Goal: Transaction & Acquisition: Purchase product/service

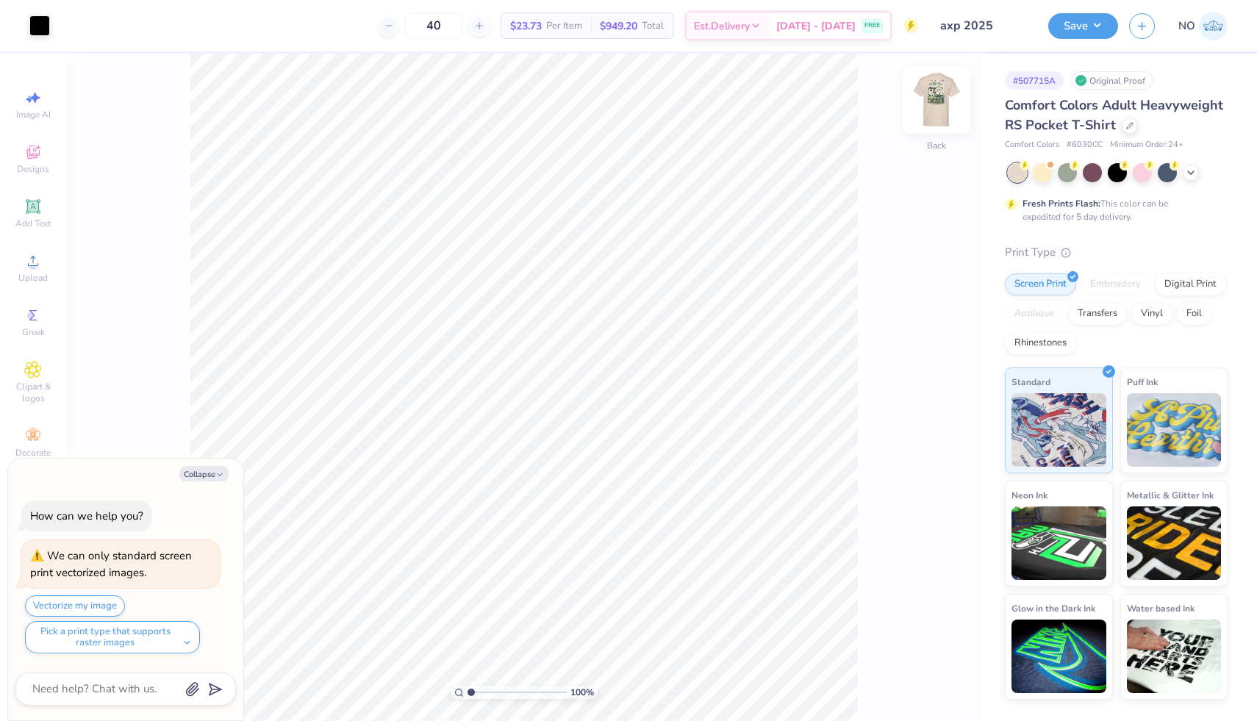
click at [940, 106] on img at bounding box center [936, 100] width 59 height 59
type textarea "x"
type input "5.87"
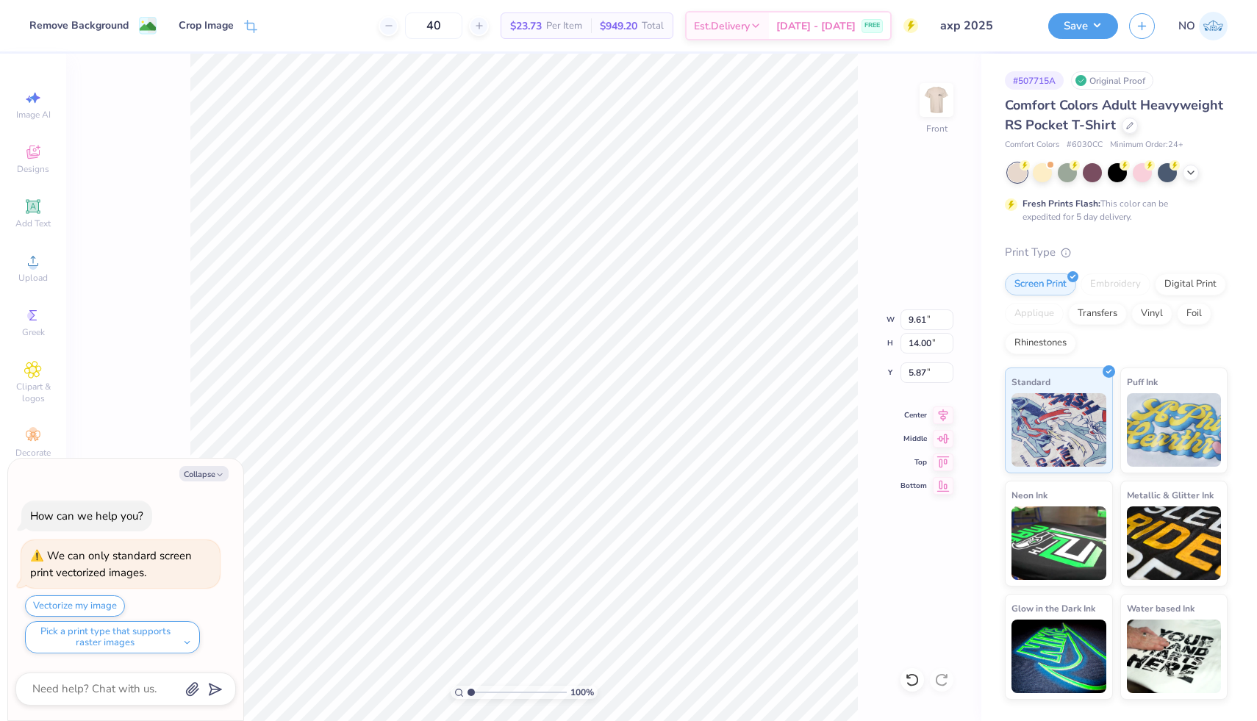
type textarea "x"
type input "10.66"
type input "15.53"
type input "4.34"
type textarea "x"
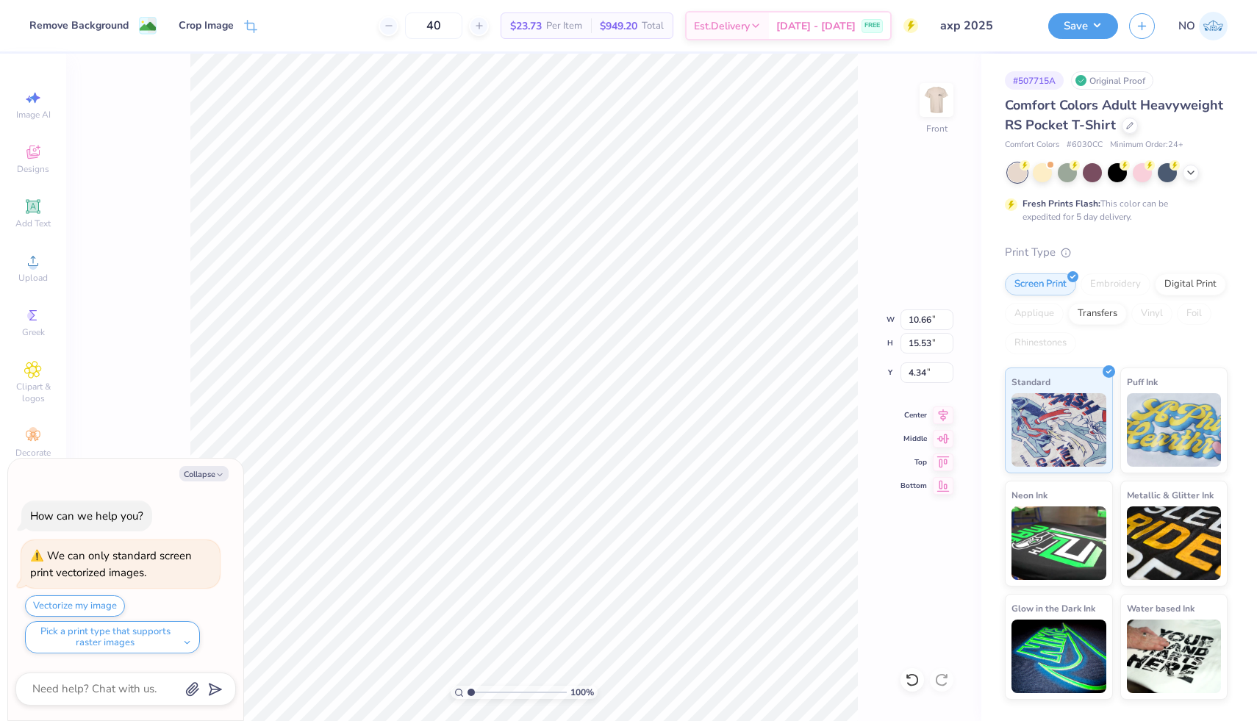
type input "6.01"
type textarea "x"
type input "11.40"
type input "16.61"
type input "6.02"
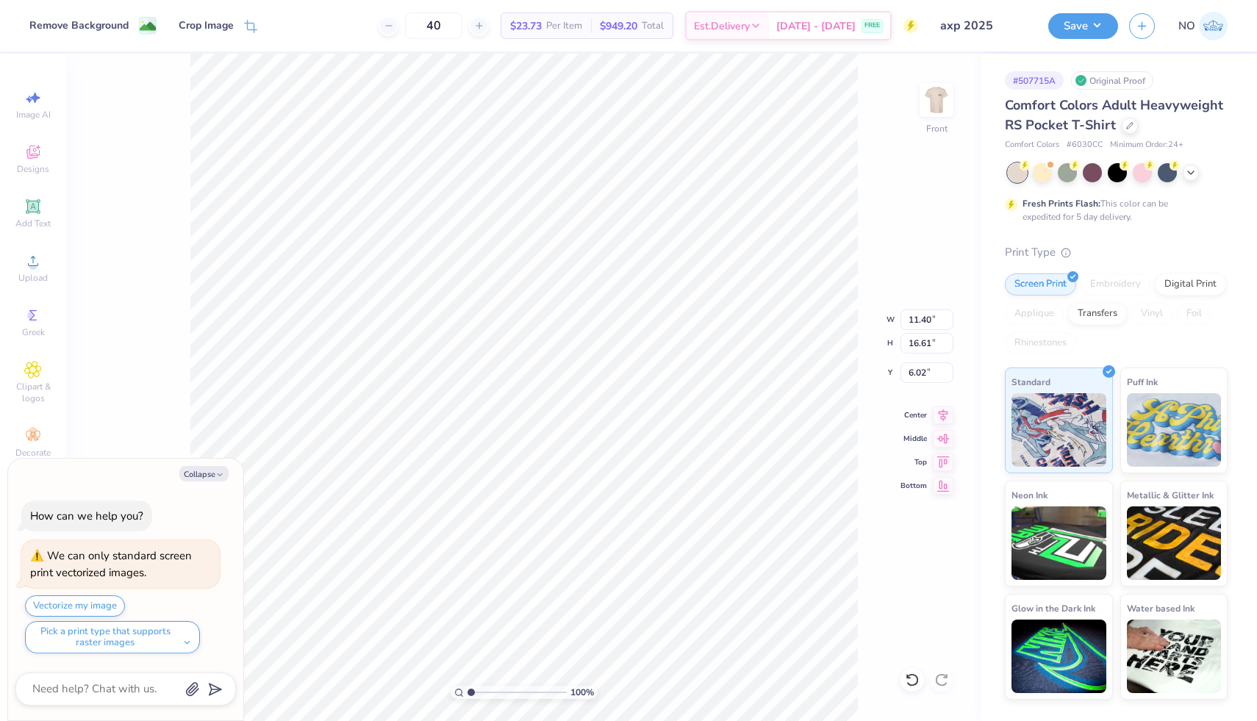
type textarea "x"
type input "4.91"
click at [931, 96] on img at bounding box center [936, 100] width 59 height 59
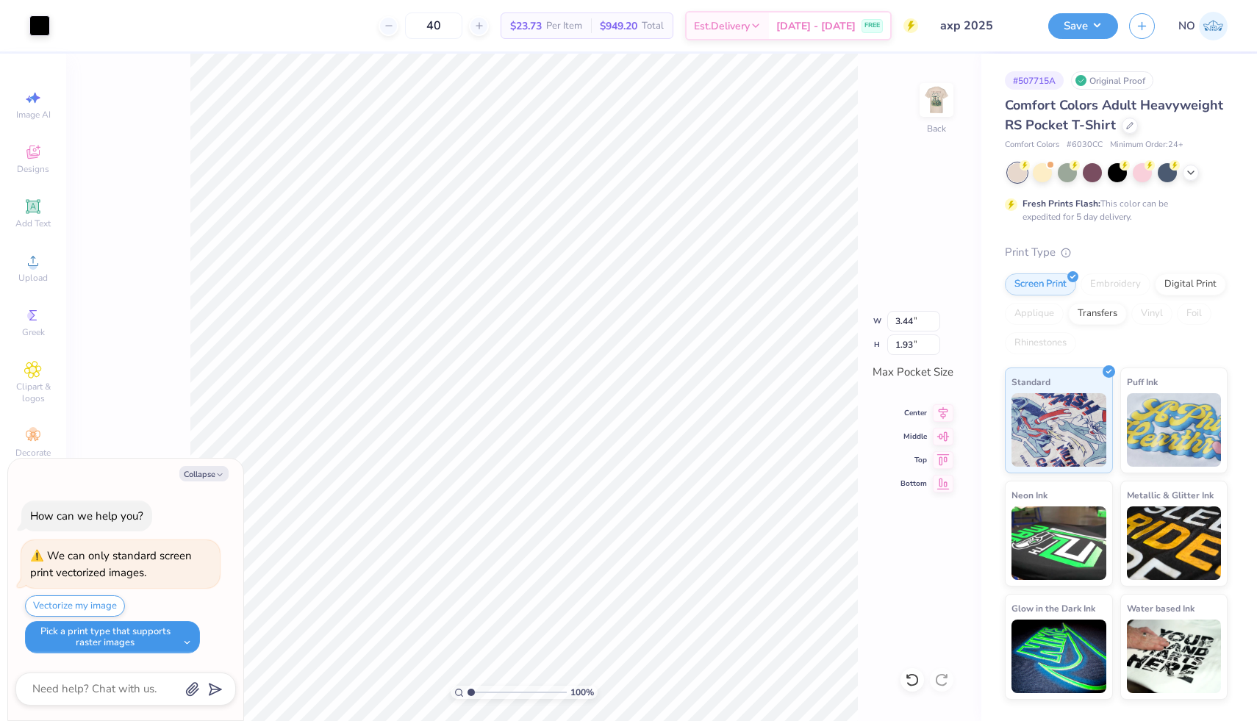
click at [157, 644] on button "Pick a print type that supports raster images" at bounding box center [112, 637] width 175 height 32
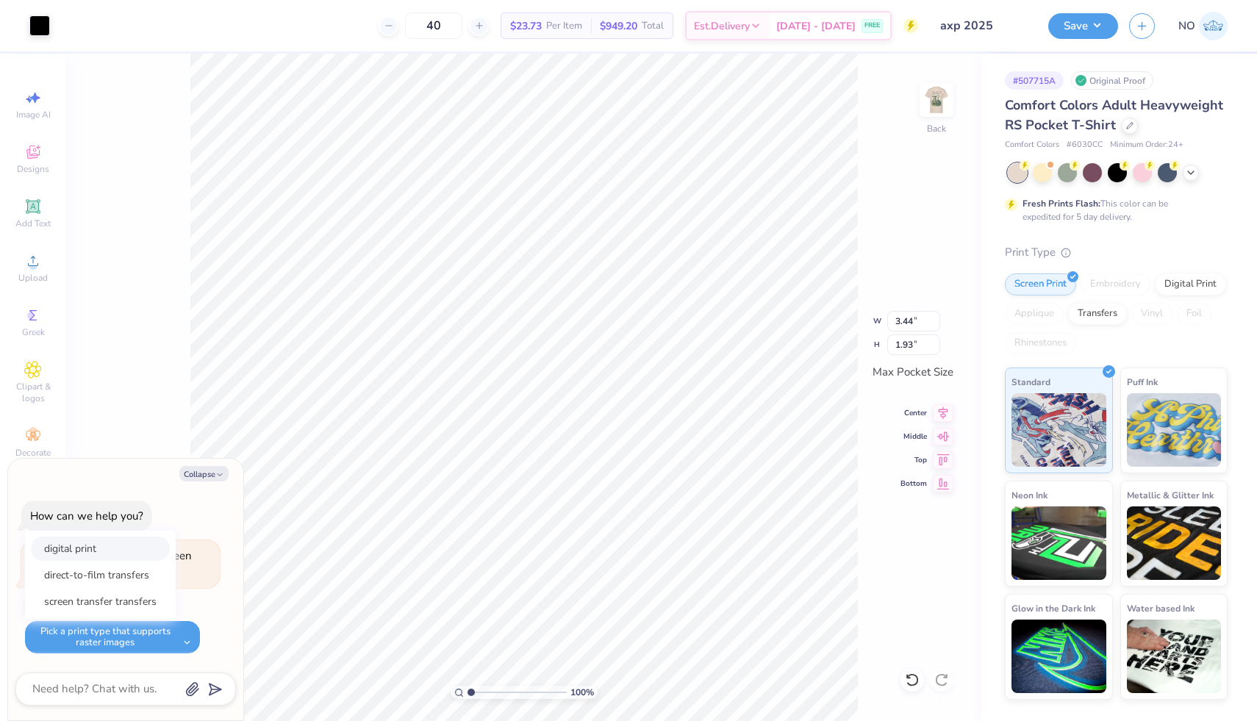
click at [116, 550] on button "digital print" at bounding box center [100, 549] width 139 height 24
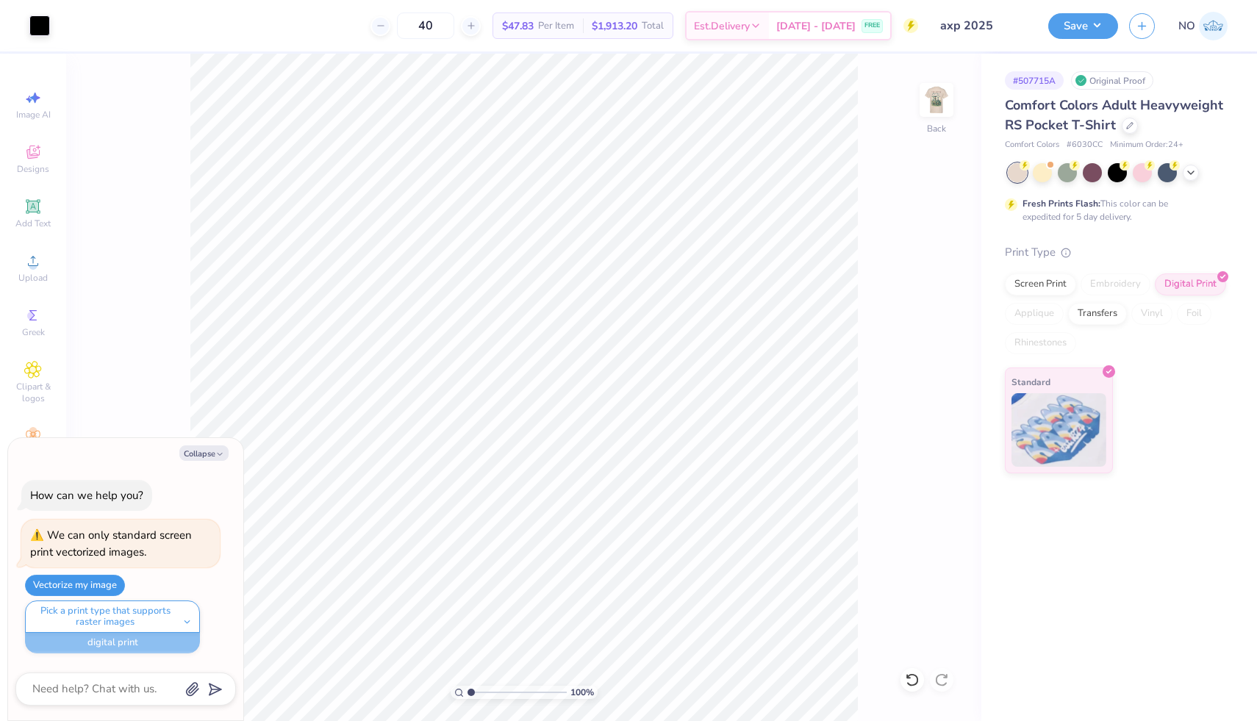
click at [113, 583] on button "Vectorize my image" at bounding box center [75, 585] width 100 height 21
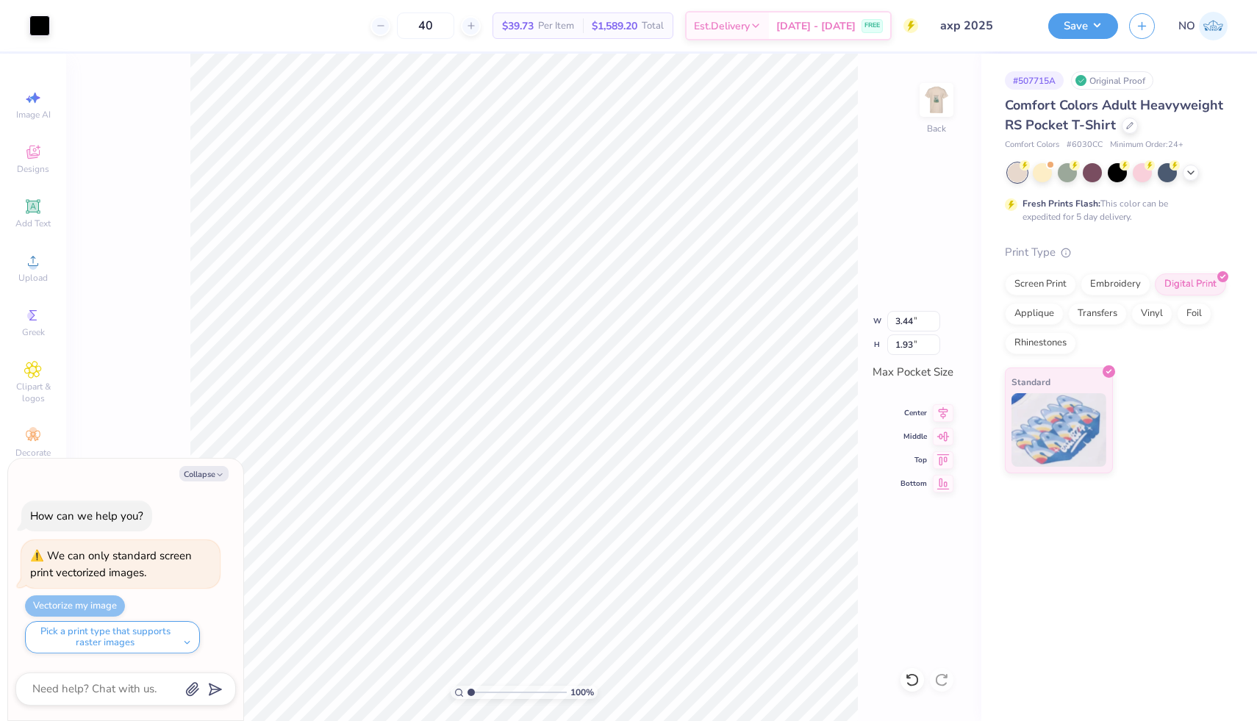
click at [936, 270] on div "100 % Back W 3.44 3.44 " H 1.93 1.93 " Max Pocket Size Center Middle Top Bottom" at bounding box center [523, 387] width 915 height 667
click at [938, 105] on img at bounding box center [936, 100] width 59 height 59
type textarea "x"
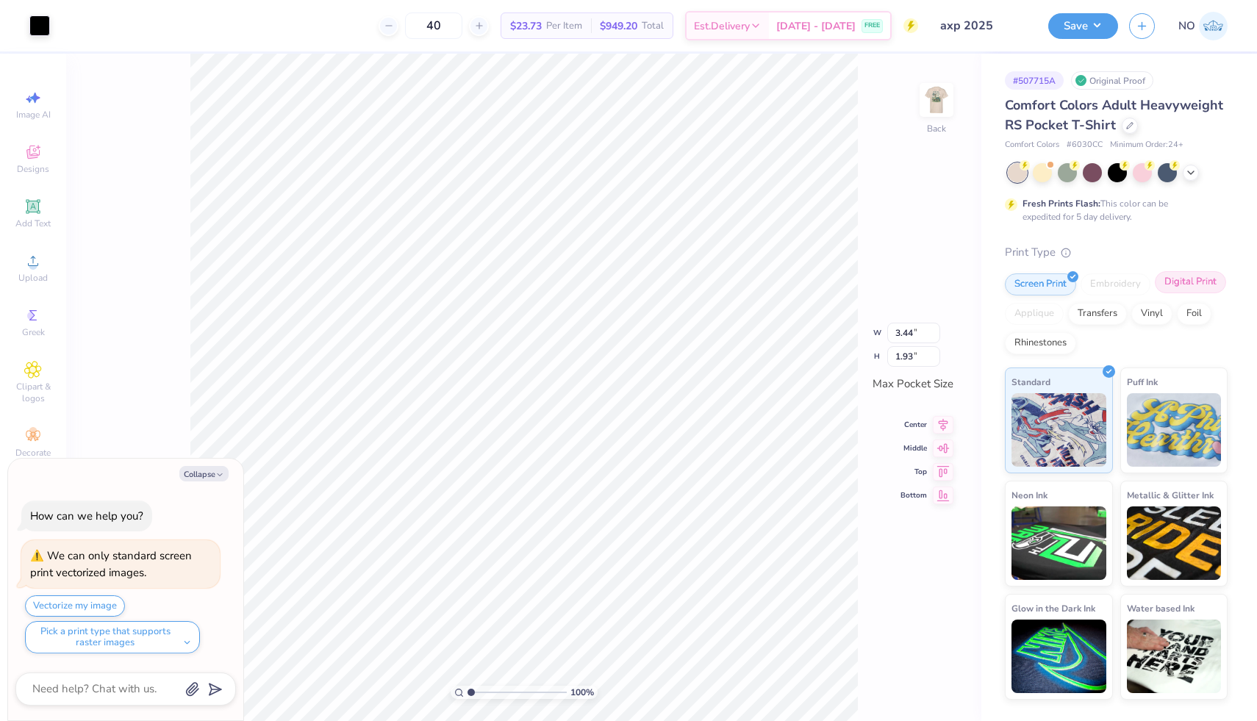
click at [1216, 277] on div at bounding box center [1222, 275] width 12 height 12
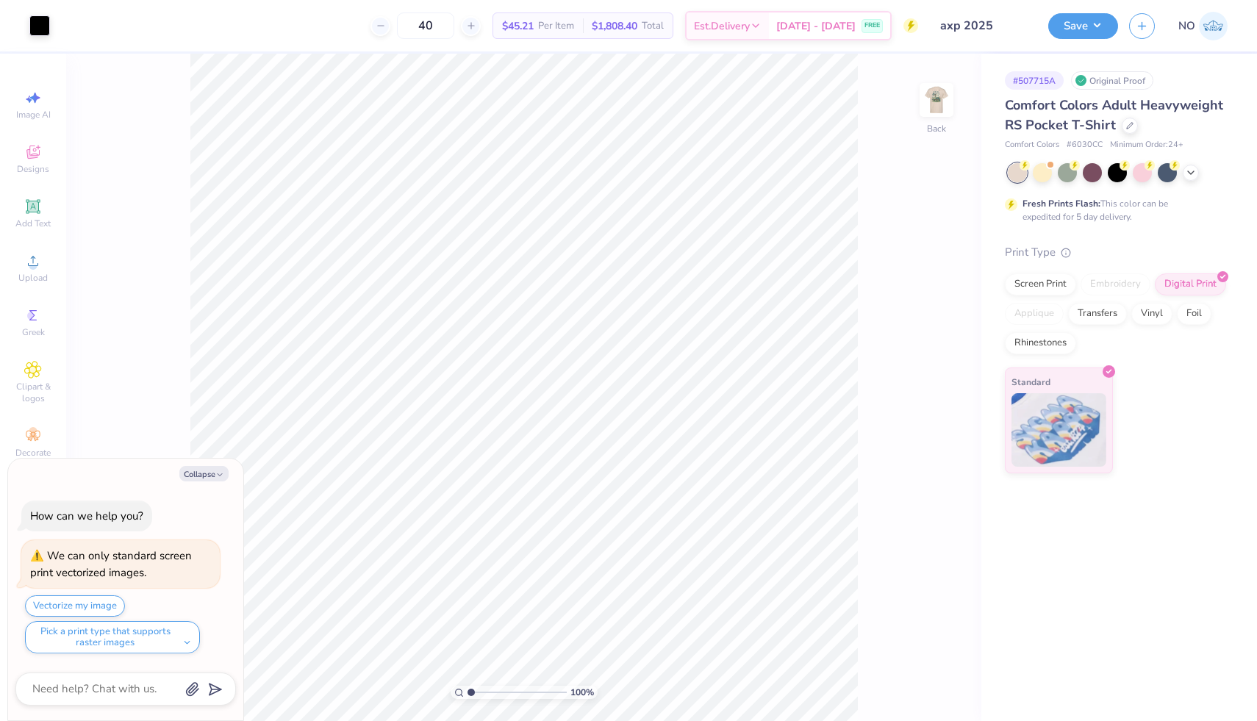
click at [1097, 79] on div "Original Proof" at bounding box center [1112, 80] width 82 height 18
click at [933, 89] on img at bounding box center [936, 100] width 59 height 59
type textarea "x"
type input "5.46"
type textarea "x"
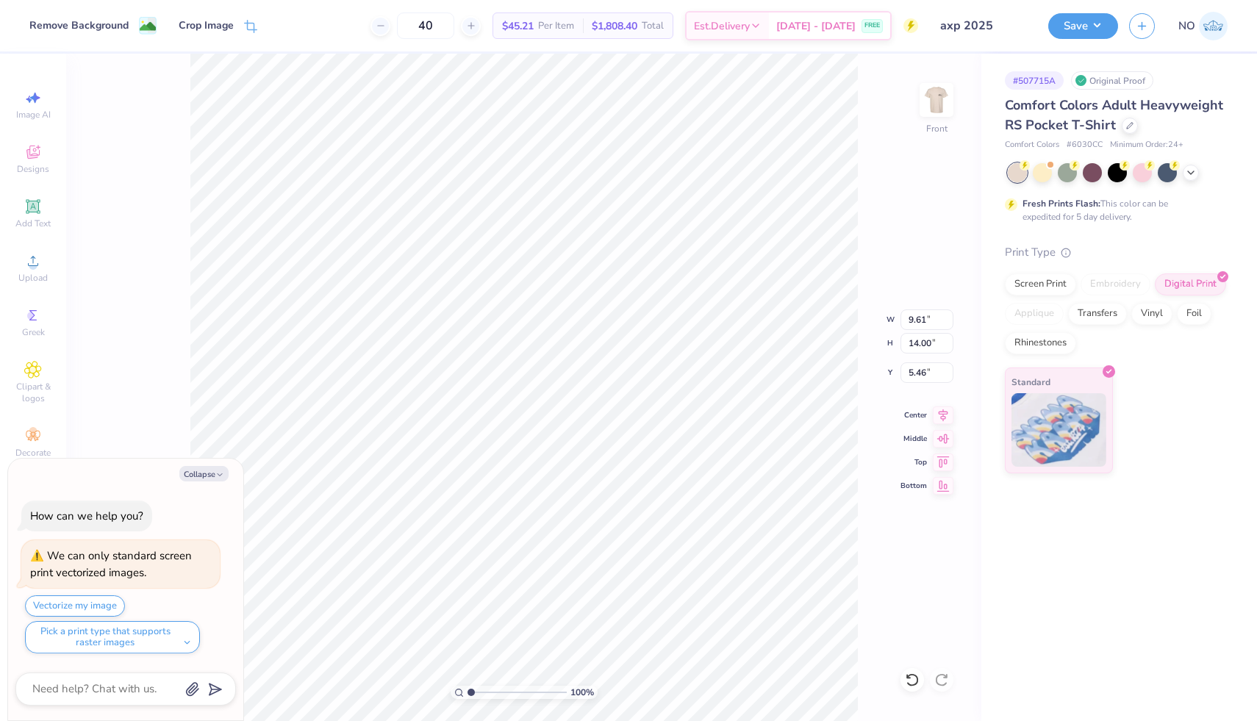
type input "11.97"
type input "17.44"
type textarea "x"
type input "4.71"
click at [1111, 315] on div "Transfers" at bounding box center [1097, 312] width 59 height 22
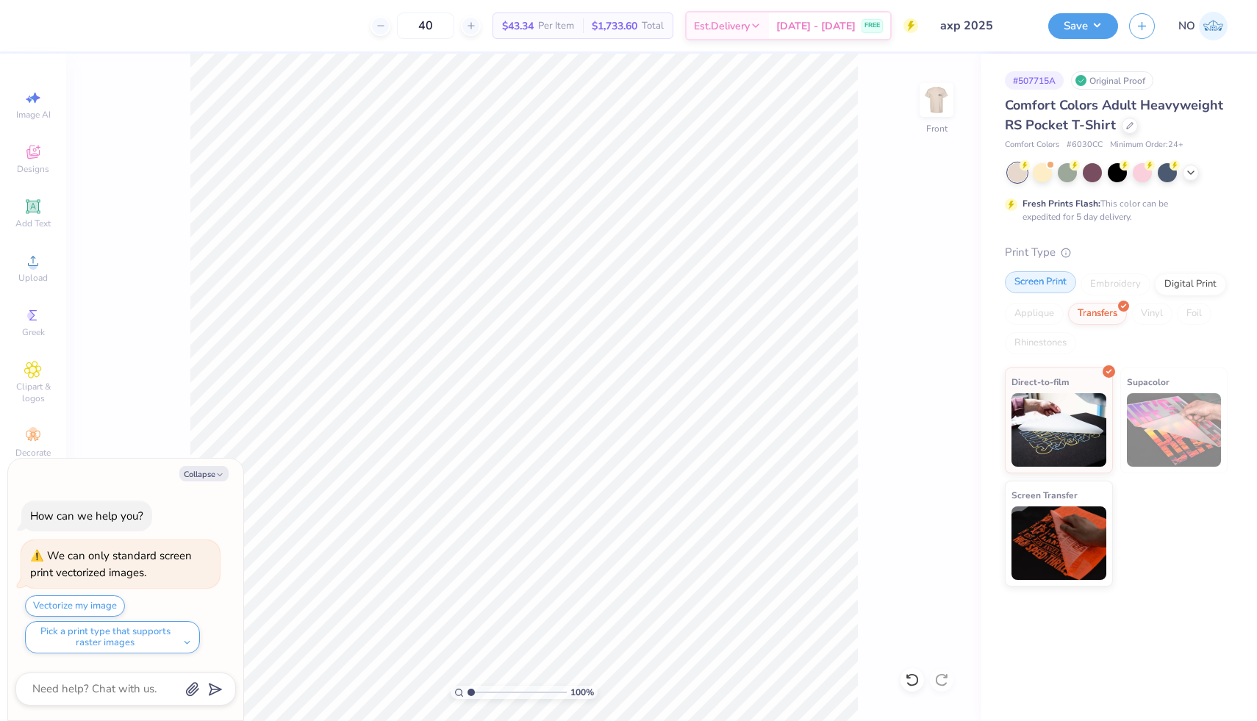
click at [1049, 290] on div "Screen Print" at bounding box center [1040, 282] width 71 height 22
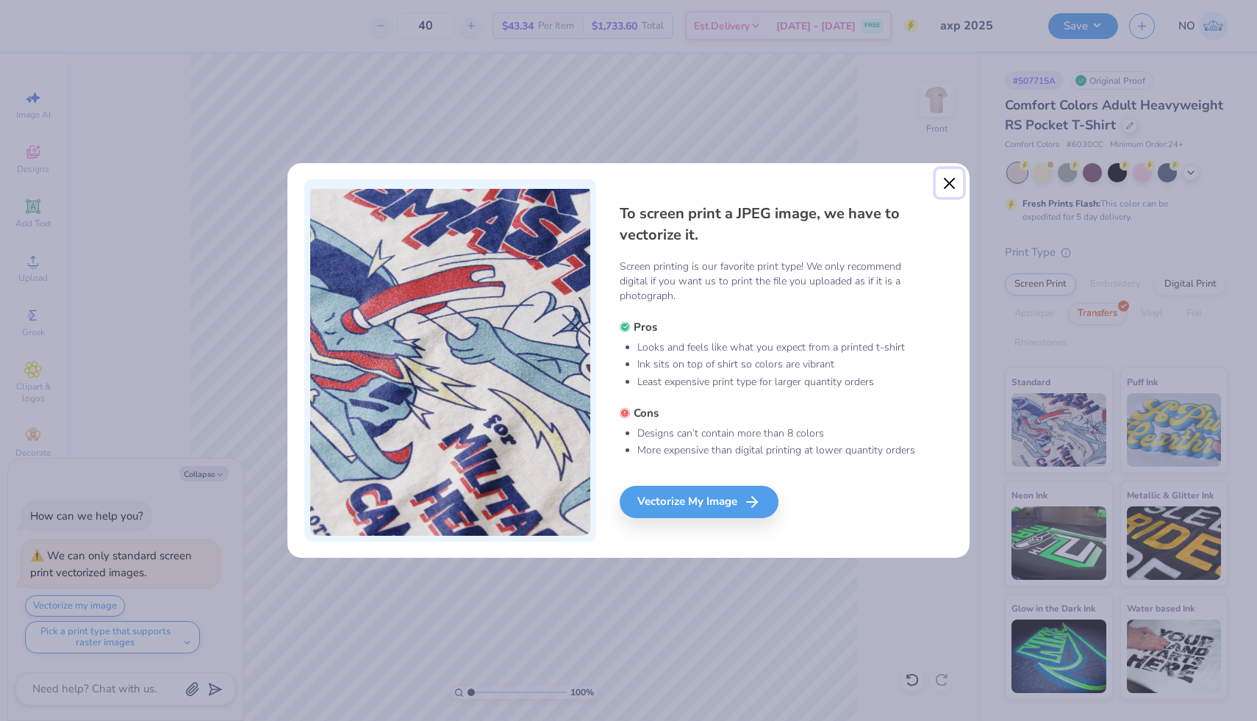
click at [944, 188] on button "Close" at bounding box center [950, 183] width 28 height 28
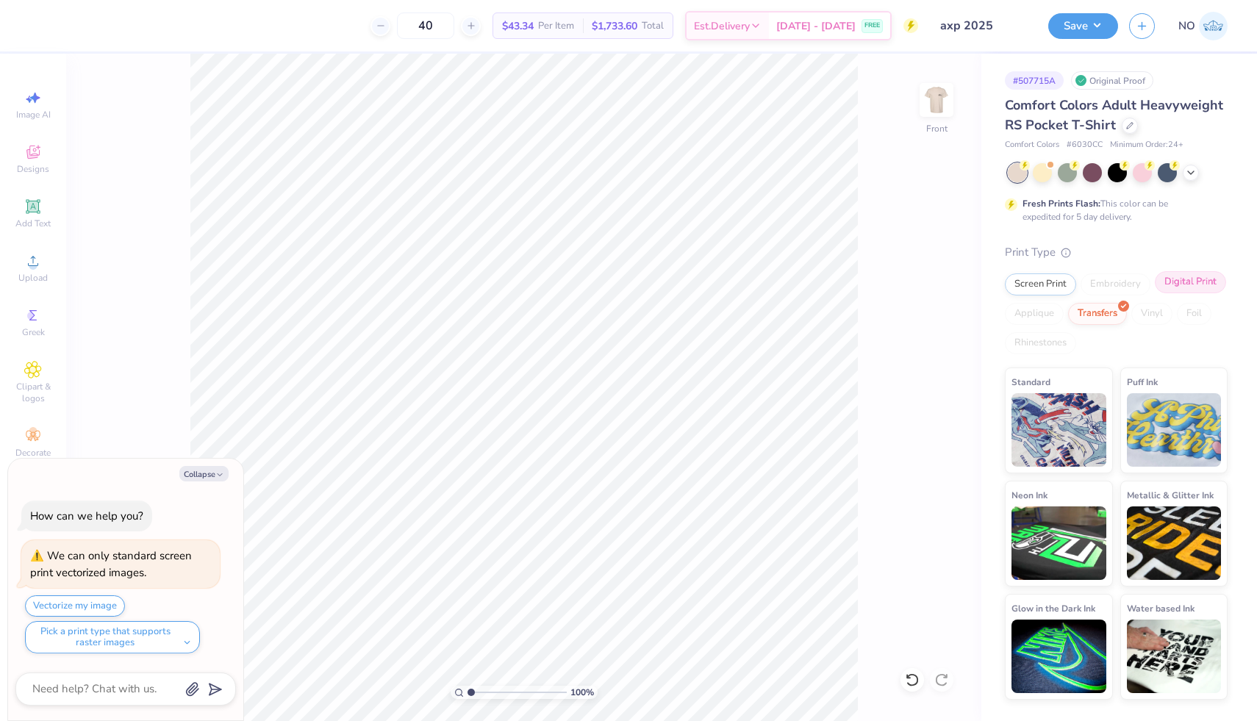
click at [1182, 284] on div "Digital Print" at bounding box center [1190, 282] width 71 height 22
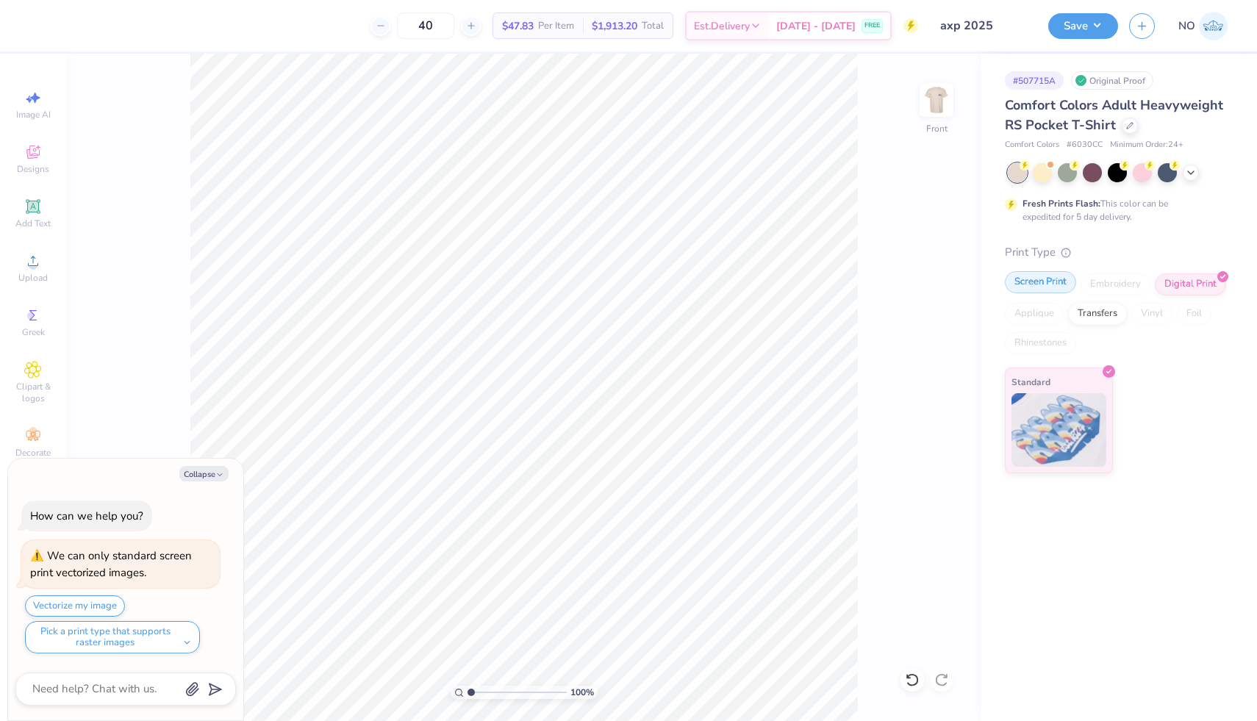
click at [1047, 281] on div "Screen Print" at bounding box center [1040, 282] width 71 height 22
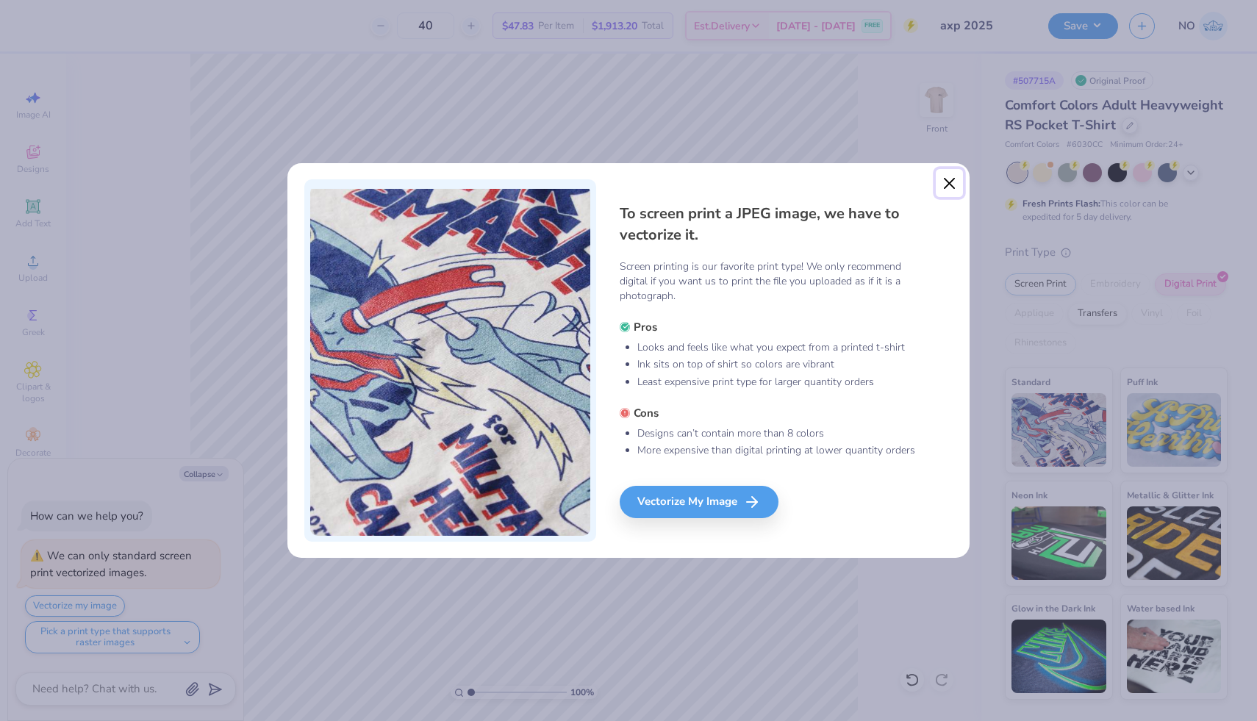
click at [950, 187] on button "Close" at bounding box center [950, 183] width 28 height 28
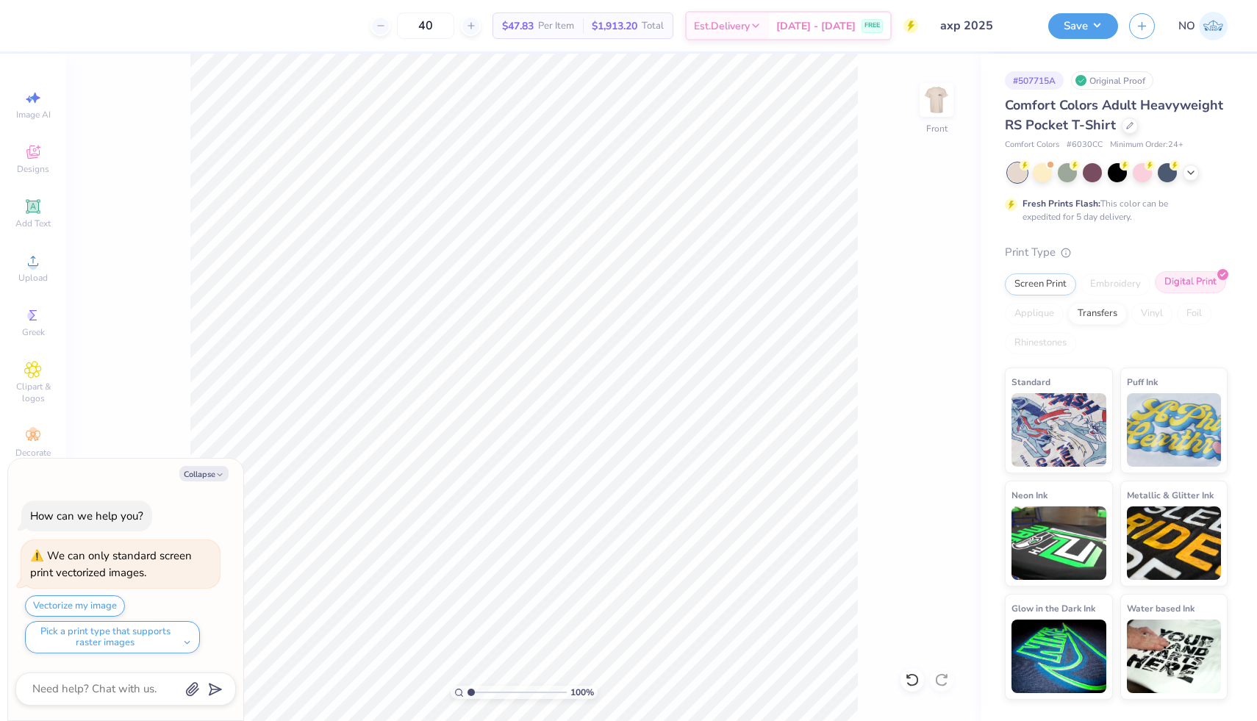
click at [1194, 277] on div "Digital Print" at bounding box center [1190, 282] width 71 height 22
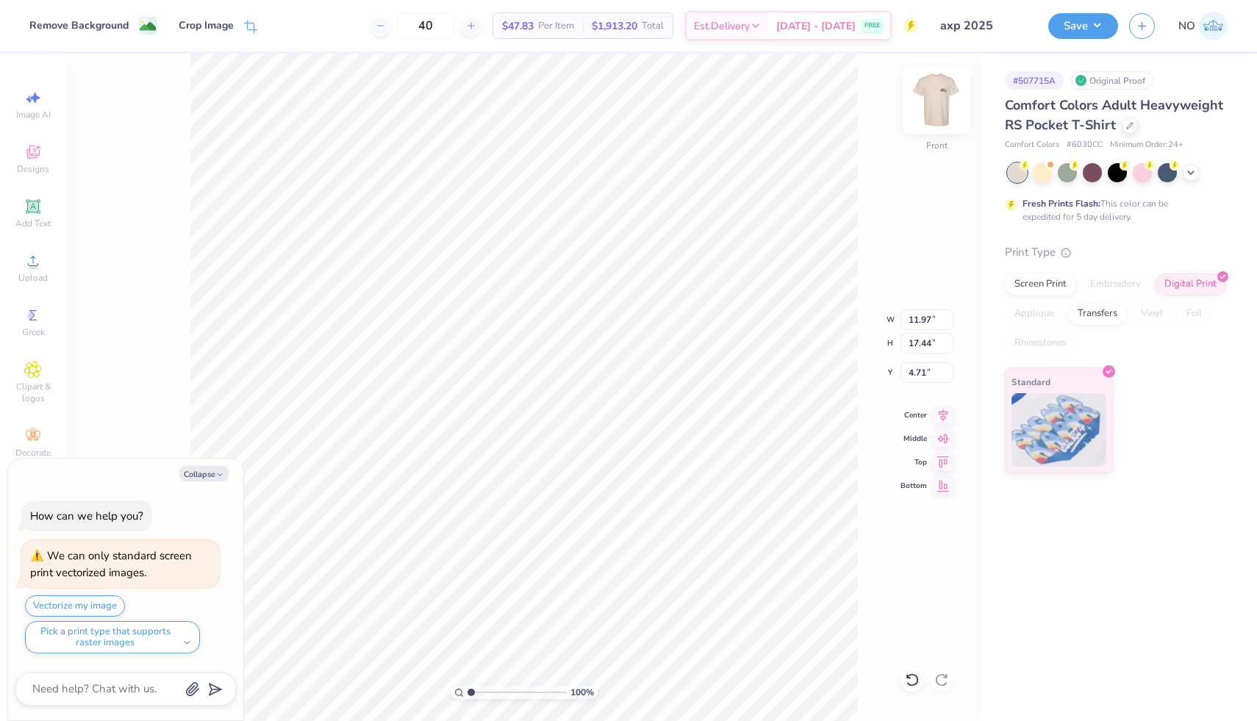
click at [932, 104] on img at bounding box center [936, 100] width 59 height 59
click at [1190, 277] on div "Digital Print" at bounding box center [1190, 282] width 71 height 22
click at [938, 107] on img at bounding box center [936, 100] width 59 height 59
click at [926, 97] on img at bounding box center [936, 100] width 59 height 59
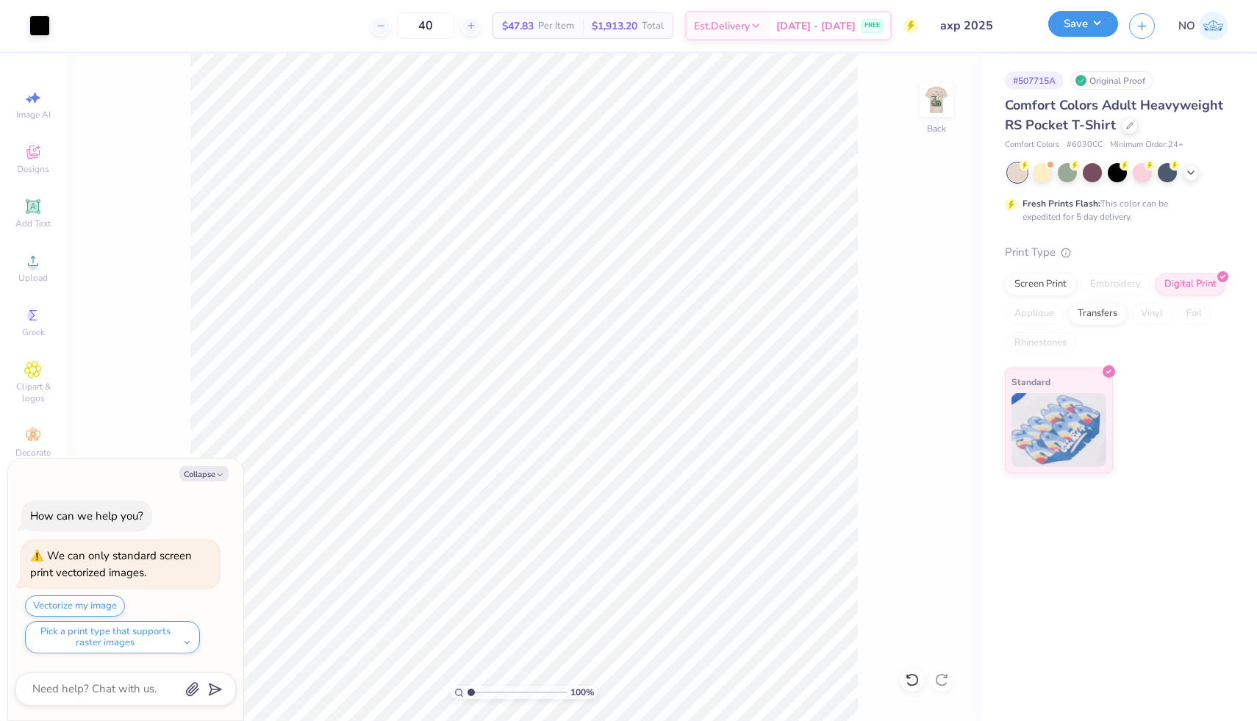
click at [1081, 22] on button "Save" at bounding box center [1083, 24] width 70 height 26
click at [947, 104] on img at bounding box center [936, 100] width 59 height 59
click at [932, 114] on img at bounding box center [936, 100] width 59 height 59
click at [193, 478] on button "Collapse" at bounding box center [203, 473] width 49 height 15
type textarea "x"
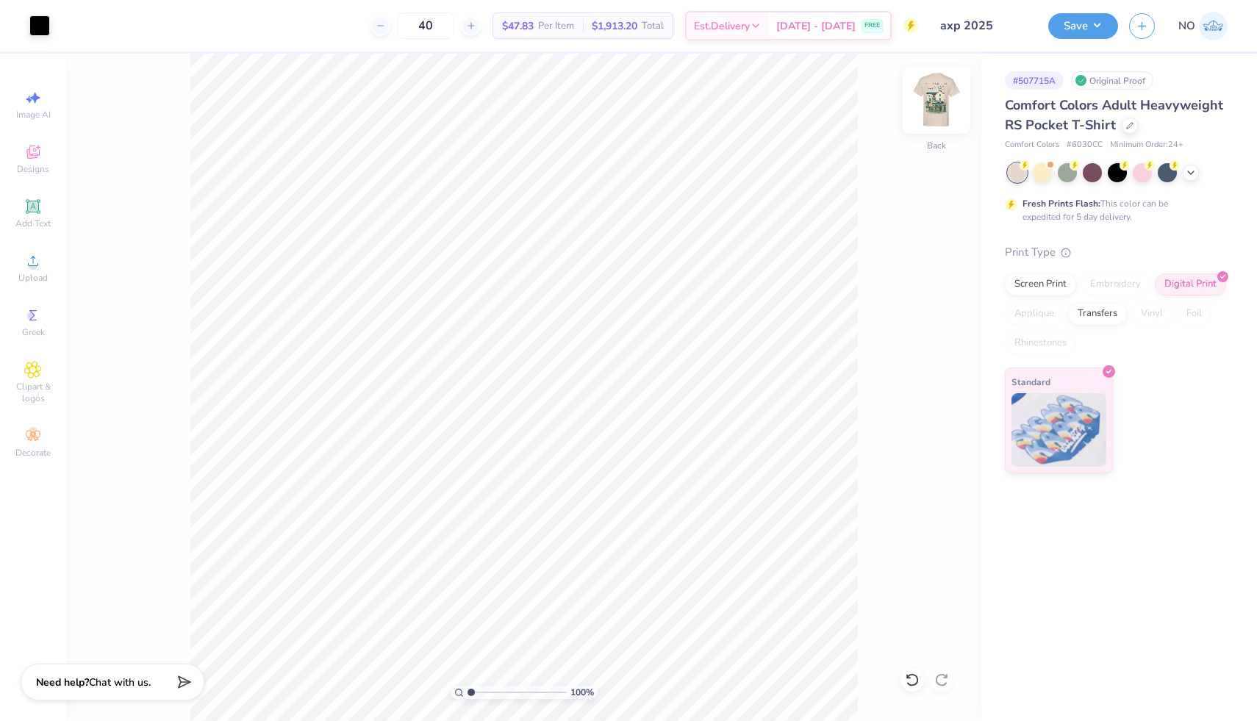
click at [928, 107] on img at bounding box center [936, 100] width 59 height 59
click at [928, 107] on img at bounding box center [936, 99] width 29 height 29
click at [1113, 17] on button "Save" at bounding box center [1083, 24] width 70 height 26
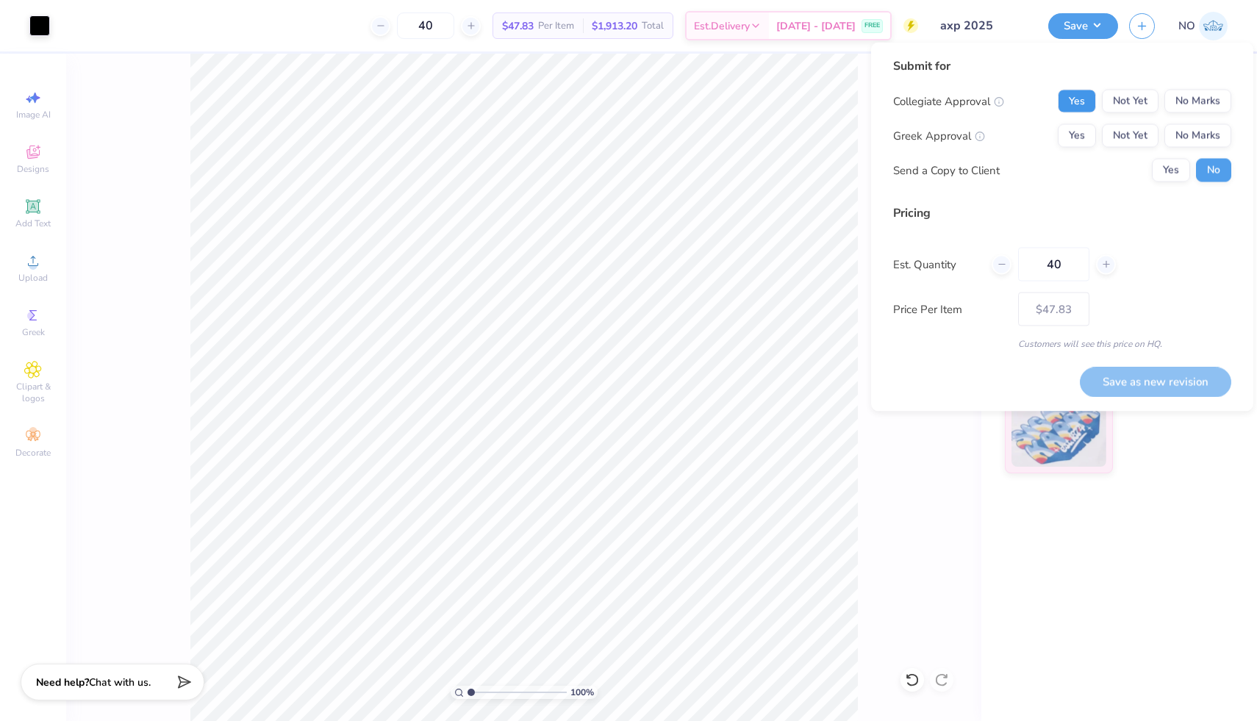
click at [1082, 94] on button "Yes" at bounding box center [1077, 102] width 38 height 24
click at [1082, 132] on button "Yes" at bounding box center [1077, 136] width 38 height 24
click at [1177, 168] on button "Yes" at bounding box center [1171, 171] width 38 height 24
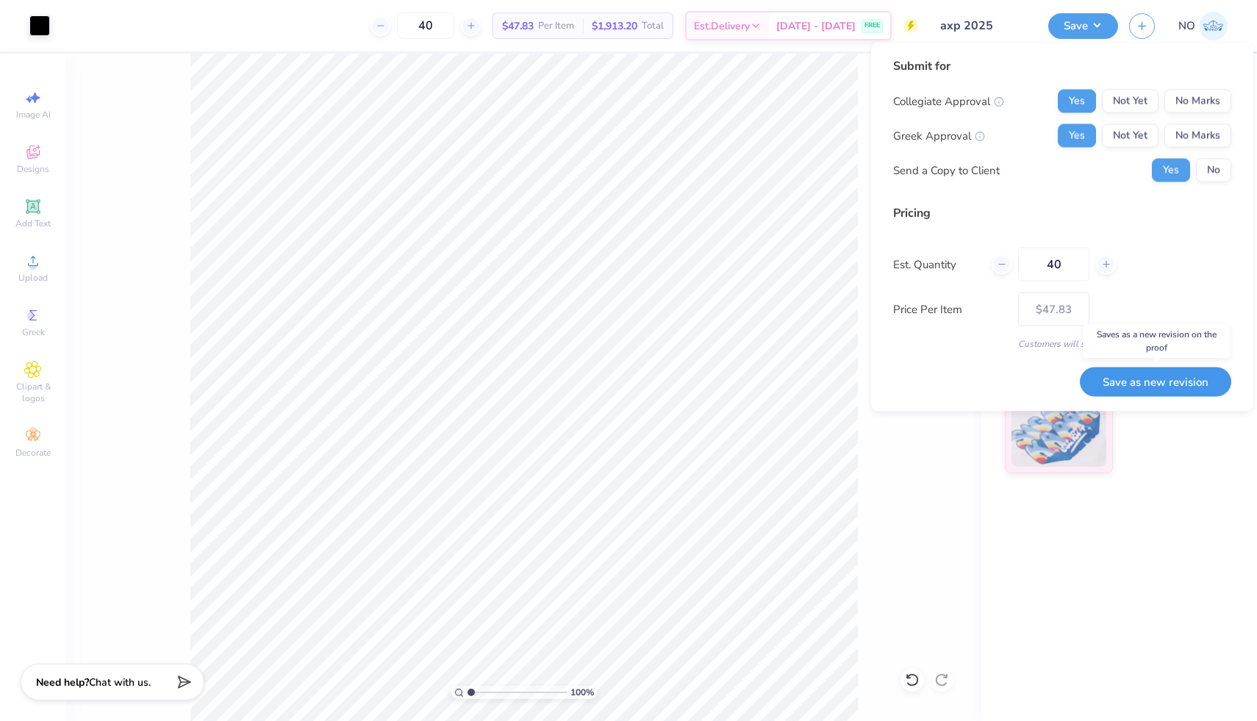
click at [1149, 384] on button "Save as new revision" at bounding box center [1155, 382] width 151 height 30
type input "$47.83"
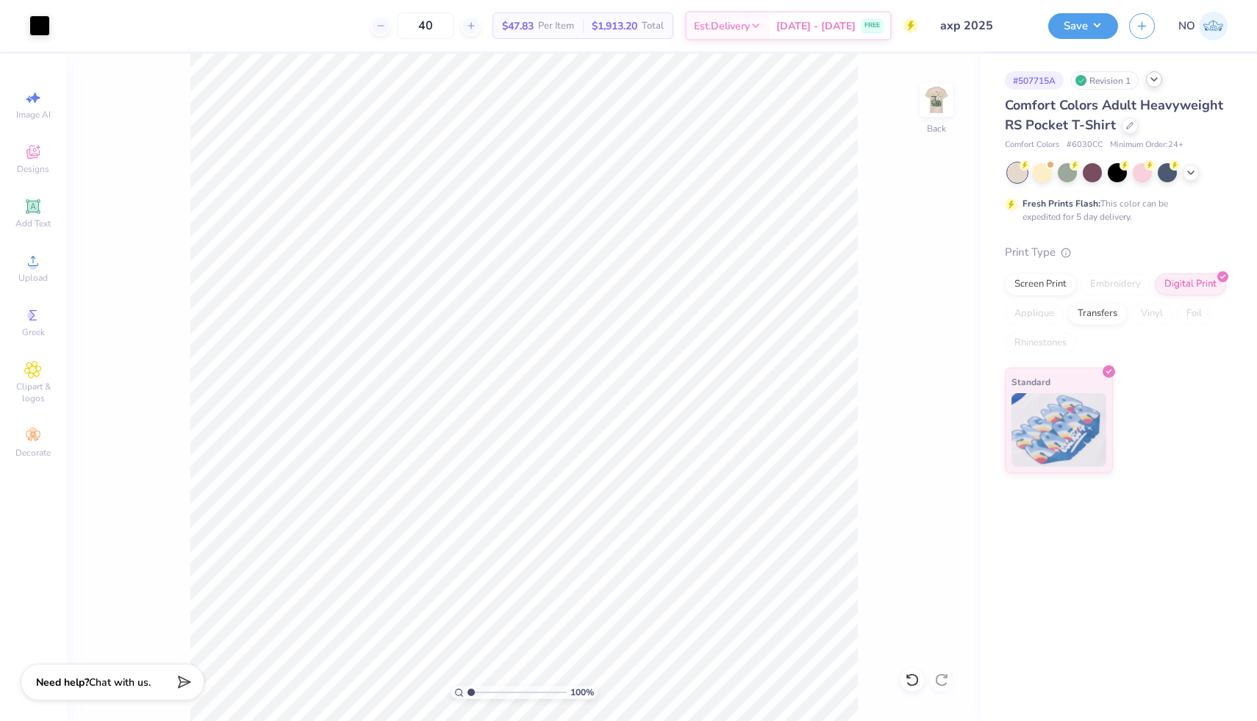
click at [1152, 82] on icon at bounding box center [1154, 79] width 12 height 12
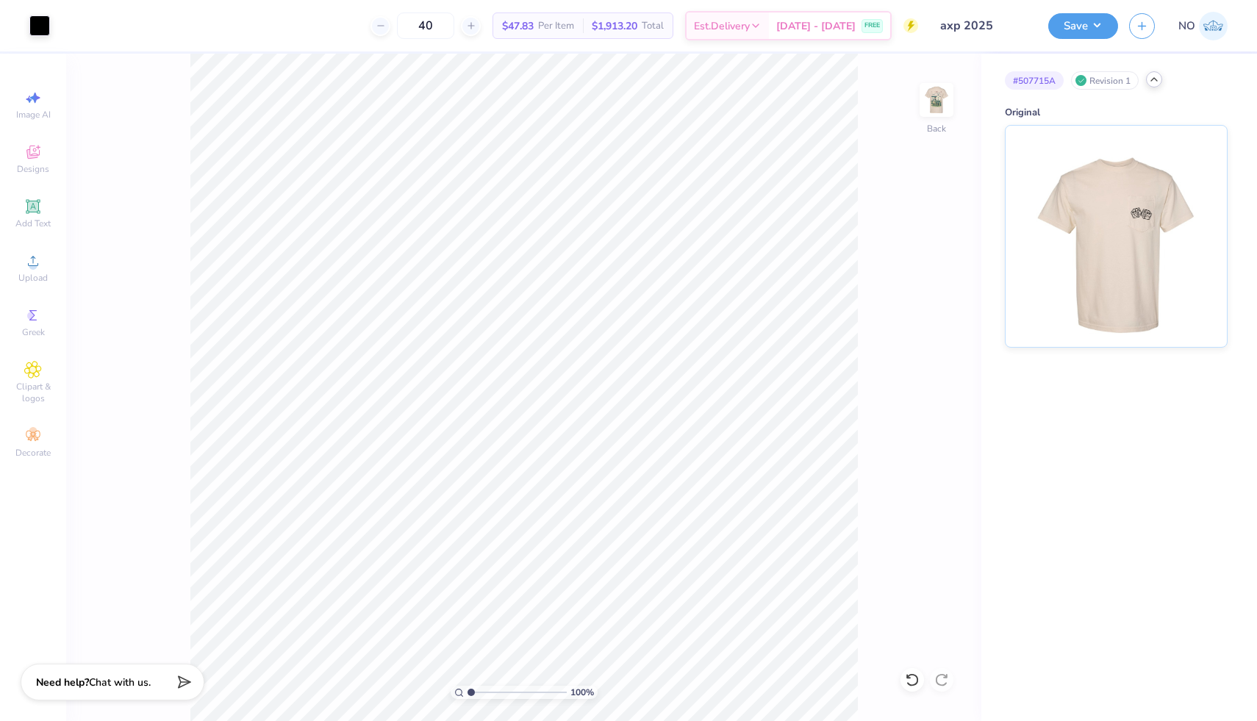
click at [1124, 76] on div "Revision 1" at bounding box center [1105, 80] width 68 height 18
click at [1121, 84] on div "Revision 1" at bounding box center [1105, 80] width 68 height 18
click at [1122, 186] on img at bounding box center [1116, 233] width 182 height 221
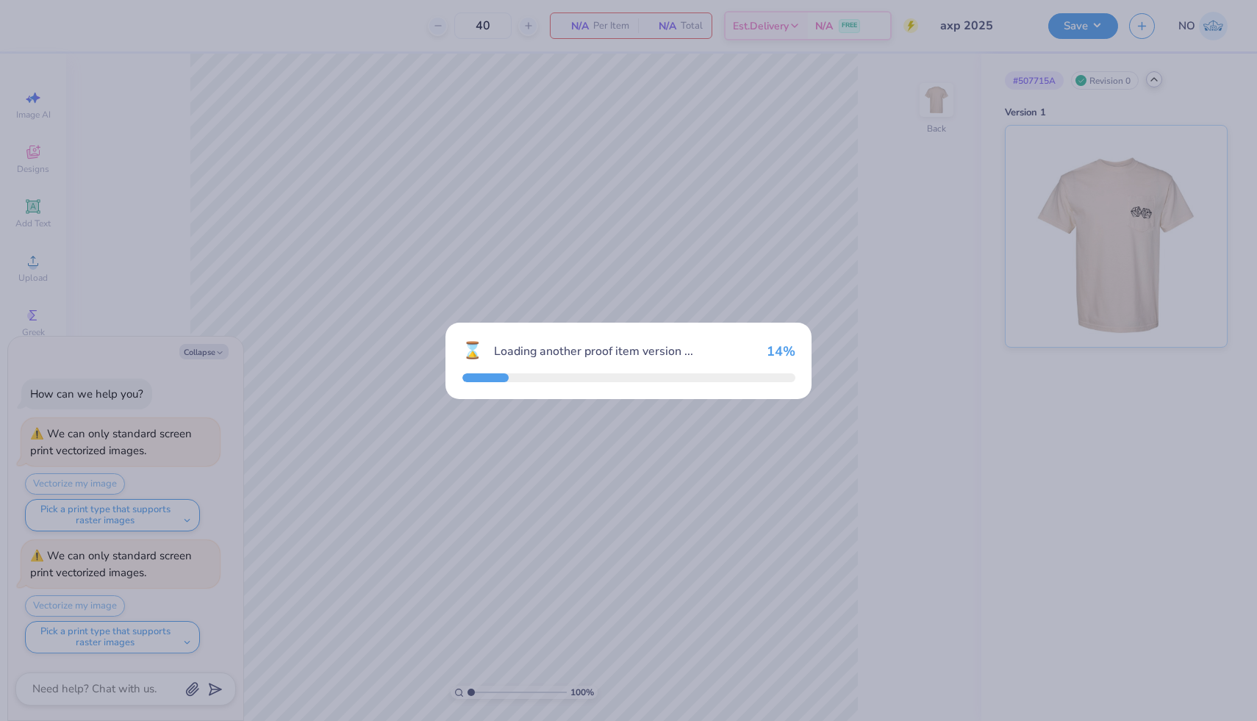
type textarea "x"
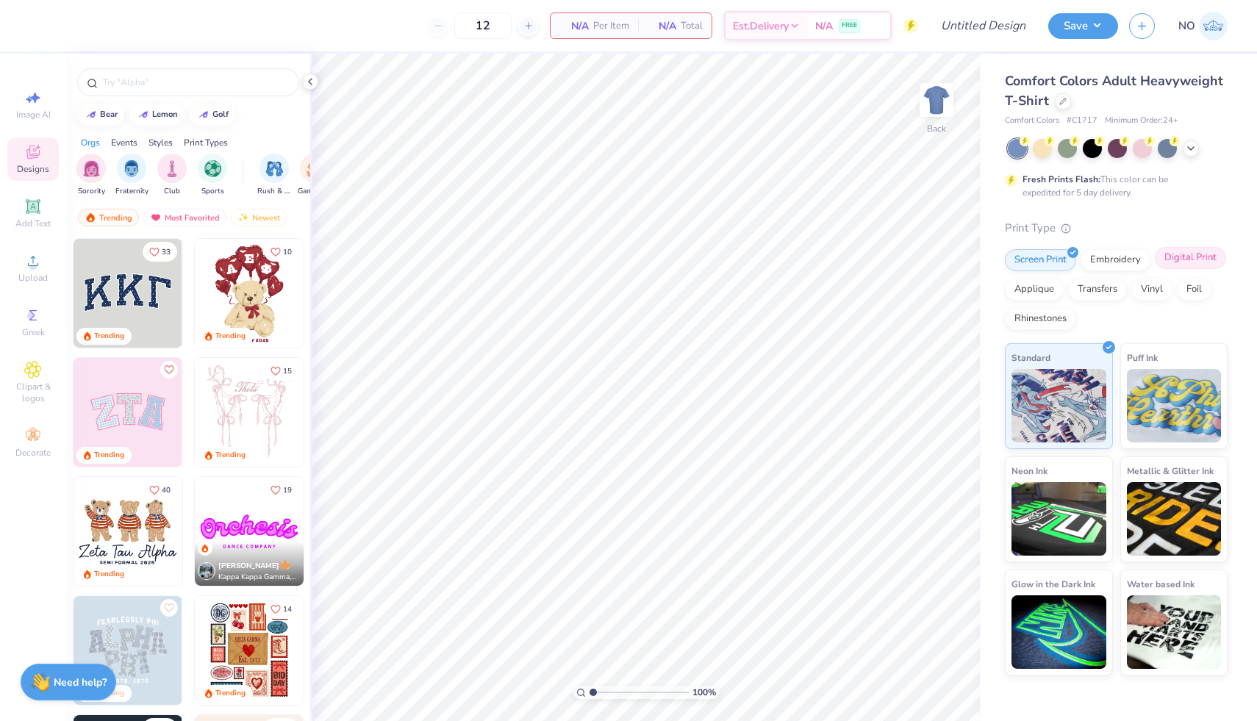
click at [1187, 255] on div "Digital Print" at bounding box center [1190, 258] width 71 height 22
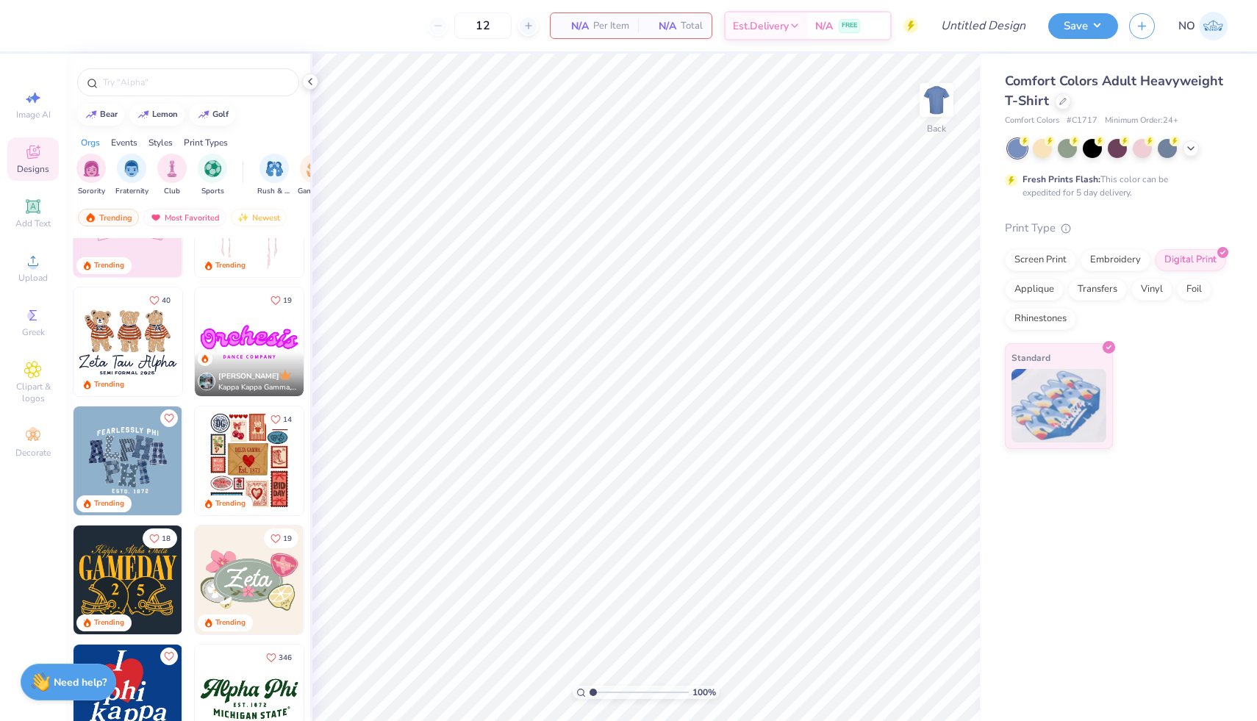
scroll to position [337, 0]
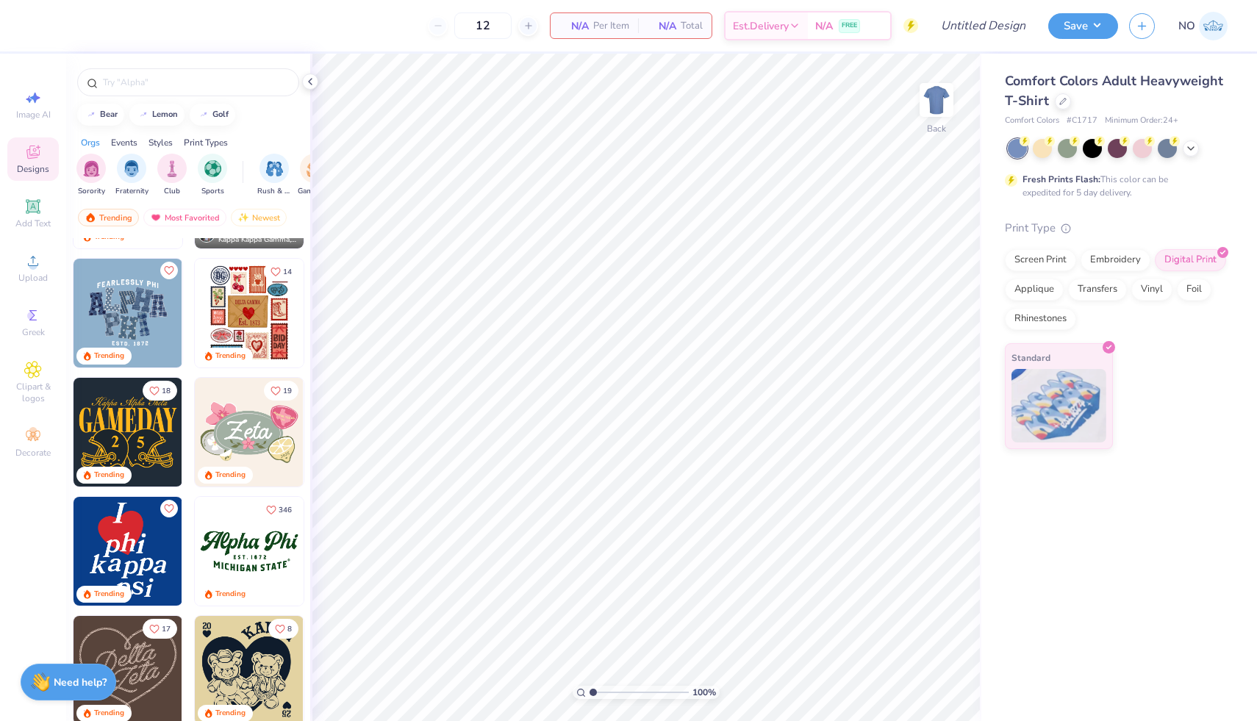
click at [1213, 35] on img at bounding box center [1213, 26] width 29 height 29
click at [1220, 30] on img at bounding box center [1213, 26] width 29 height 29
click at [1213, 27] on img at bounding box center [1213, 26] width 29 height 29
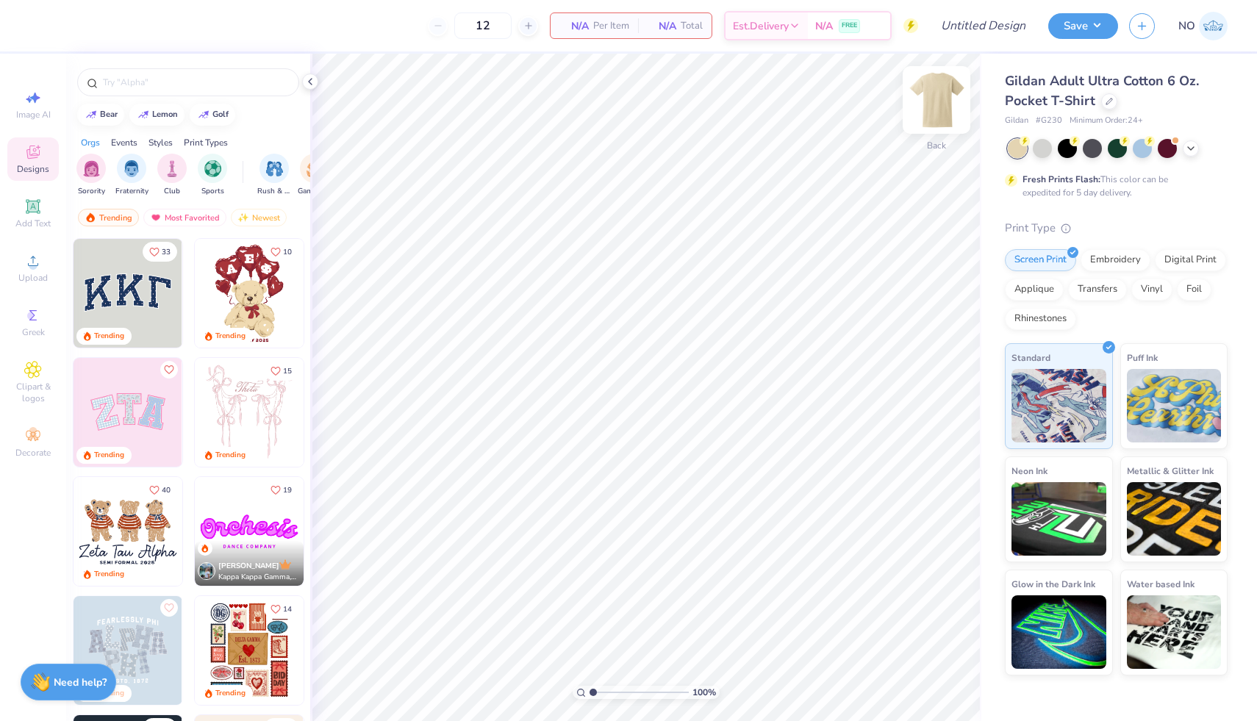
click at [928, 109] on img at bounding box center [936, 100] width 59 height 59
click at [34, 256] on icon at bounding box center [33, 261] width 18 height 18
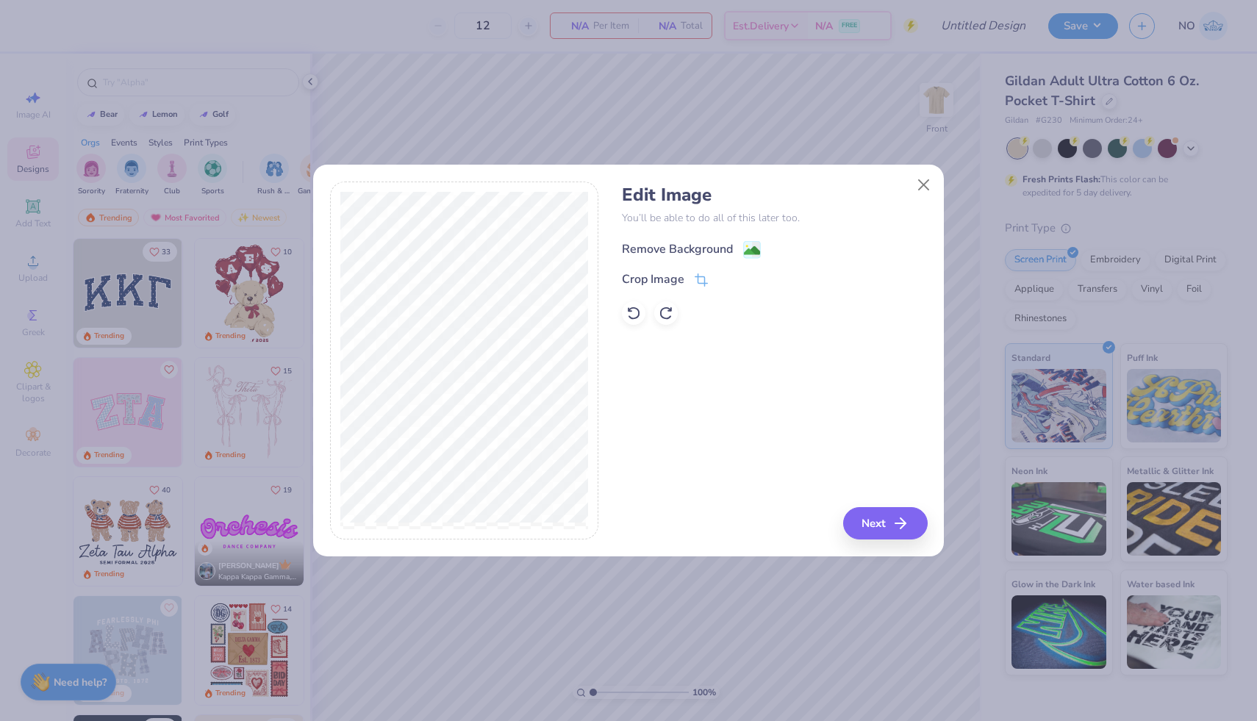
click at [750, 250] on image at bounding box center [752, 251] width 16 height 16
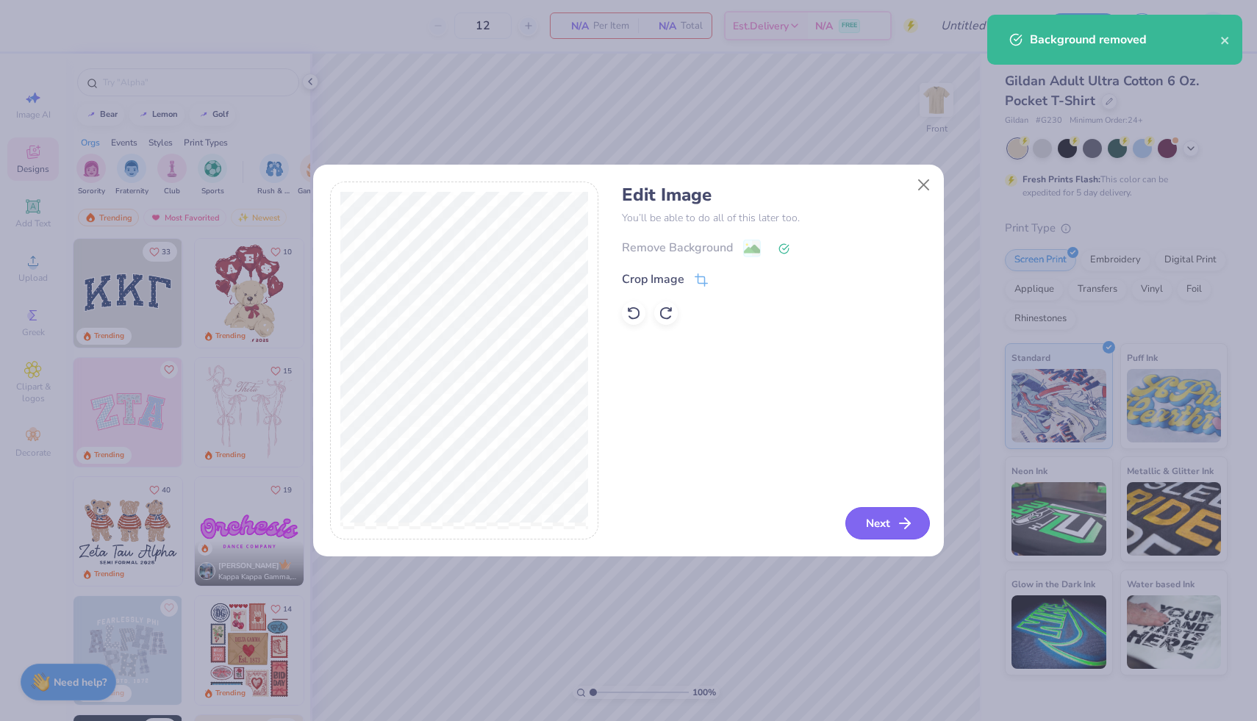
click at [883, 522] on button "Next" at bounding box center [887, 523] width 85 height 32
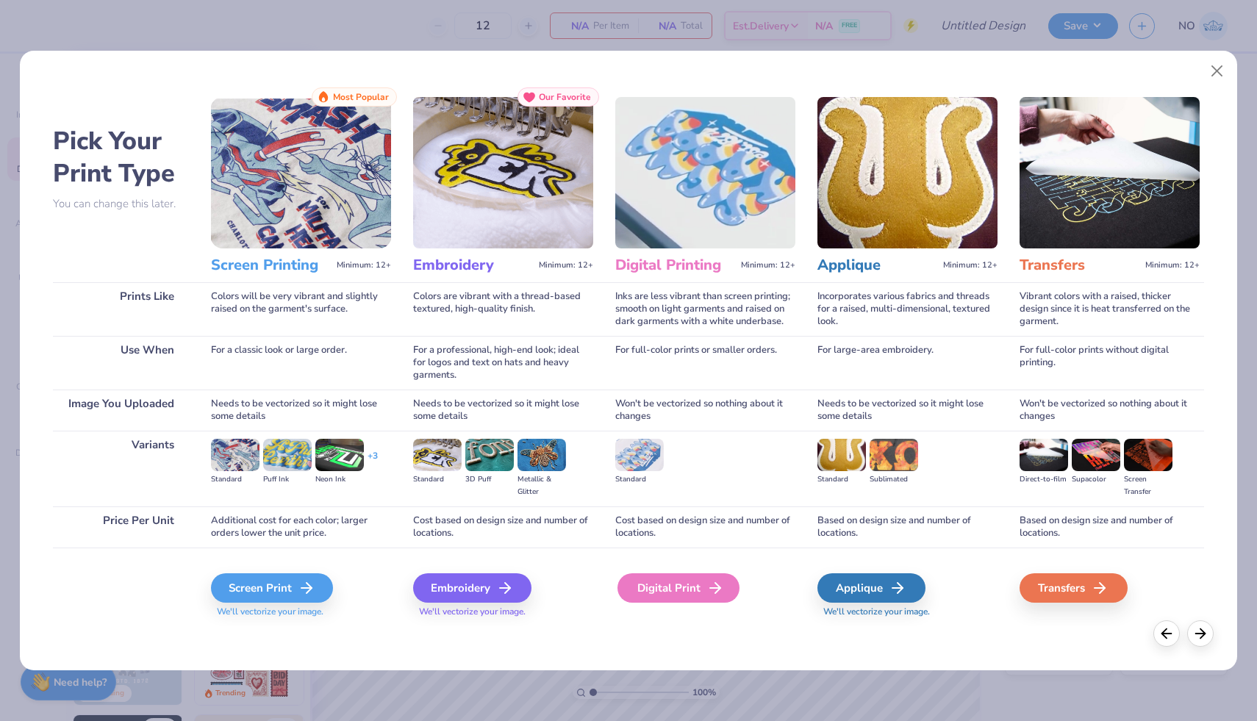
click at [686, 594] on div "Digital Print" at bounding box center [678, 587] width 122 height 29
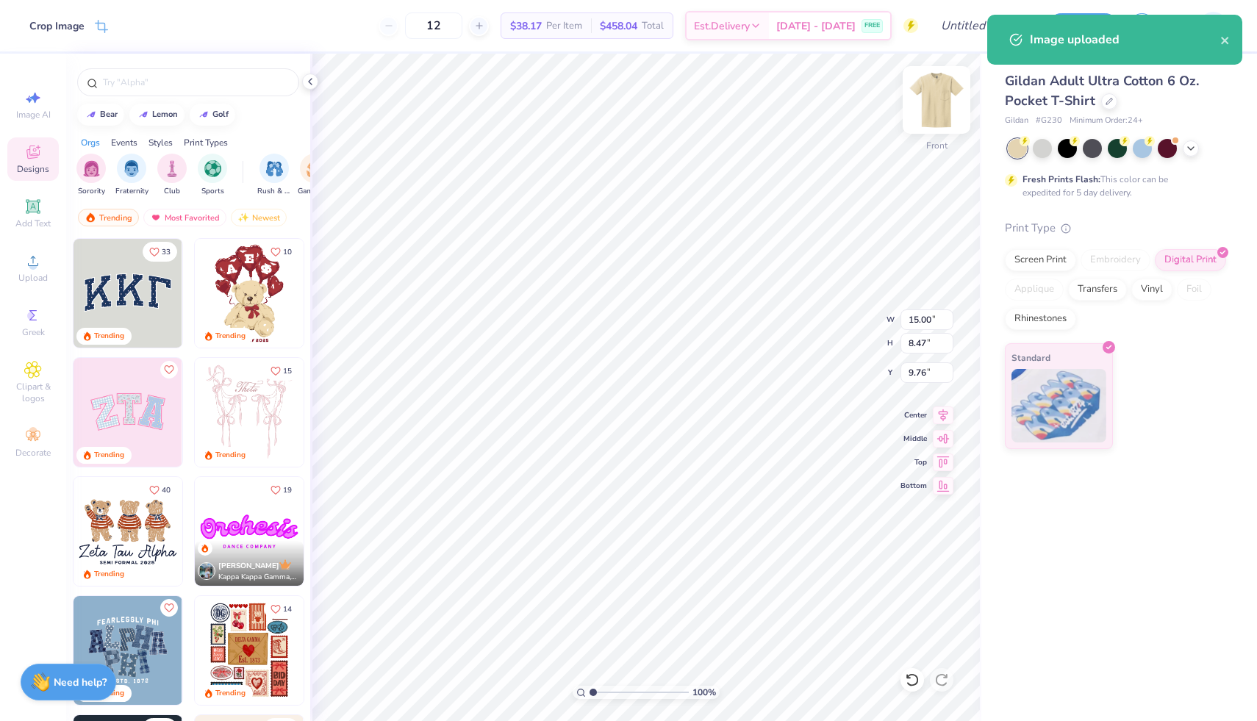
click at [927, 101] on img at bounding box center [936, 100] width 59 height 59
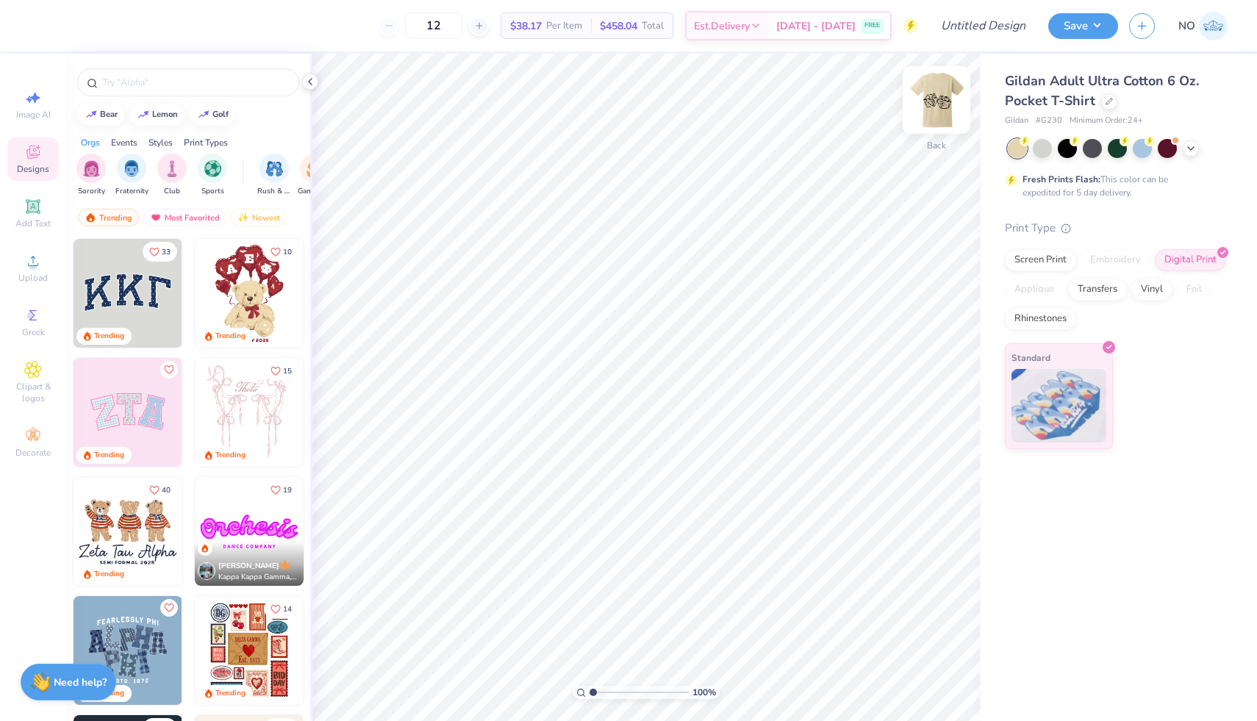
click at [936, 107] on img at bounding box center [936, 100] width 59 height 59
type input "5.78"
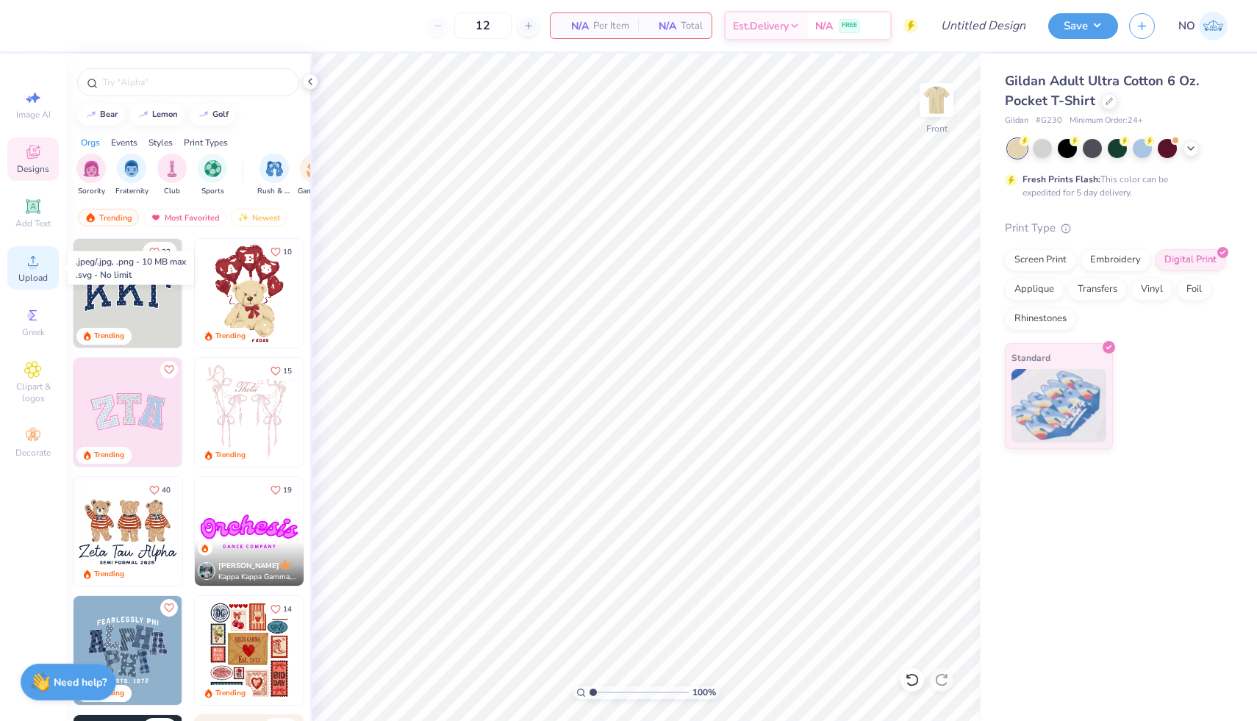
click at [24, 258] on icon at bounding box center [33, 261] width 18 height 18
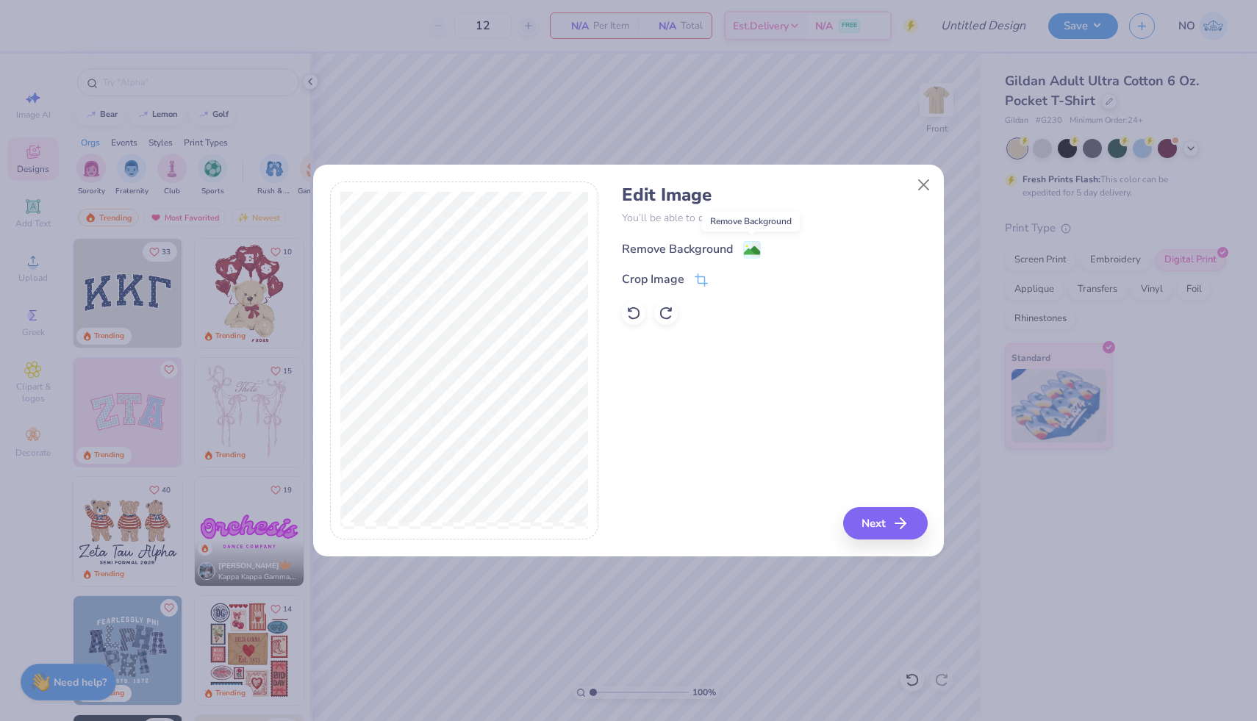
click at [755, 243] on image at bounding box center [752, 251] width 16 height 16
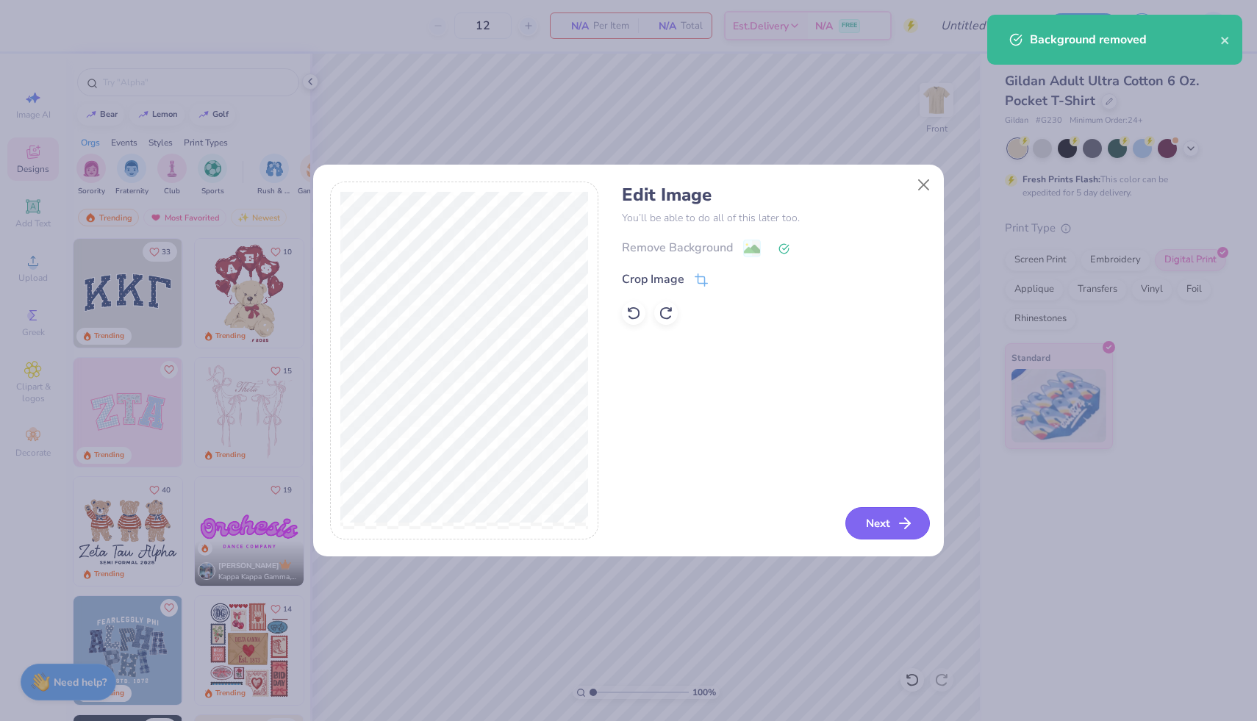
click at [889, 518] on button "Next" at bounding box center [887, 523] width 85 height 32
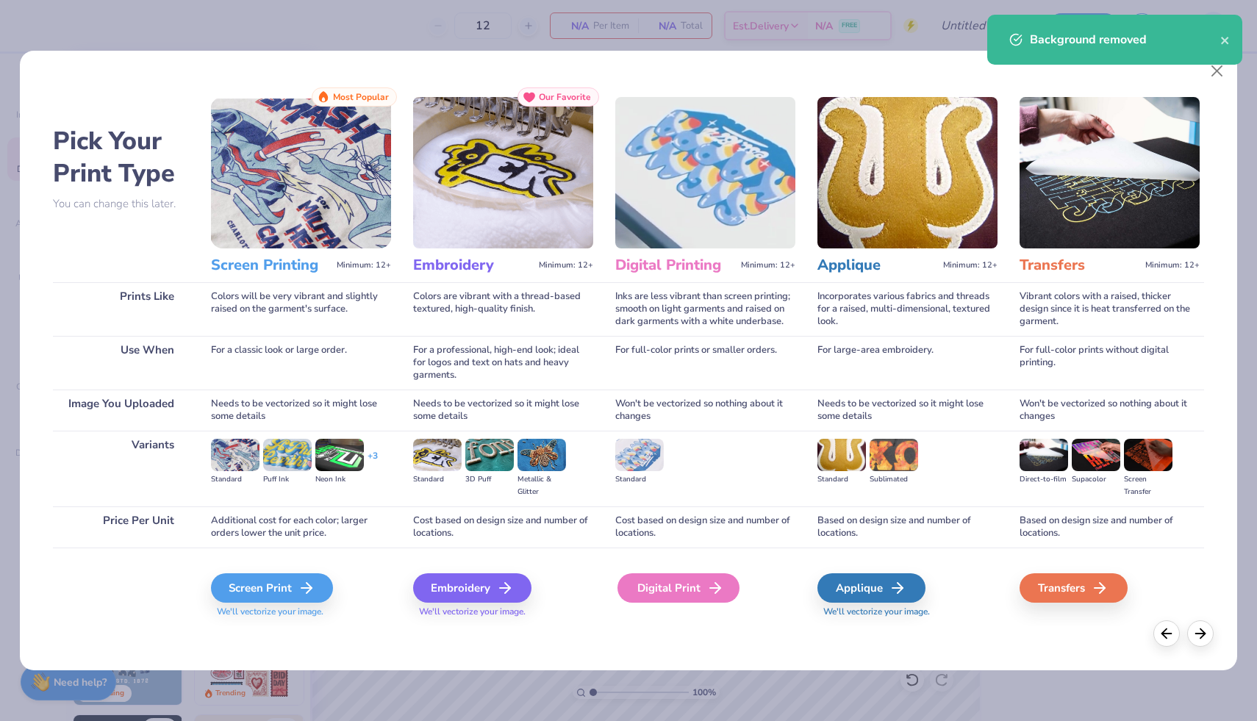
click at [679, 590] on div "Digital Print" at bounding box center [678, 587] width 122 height 29
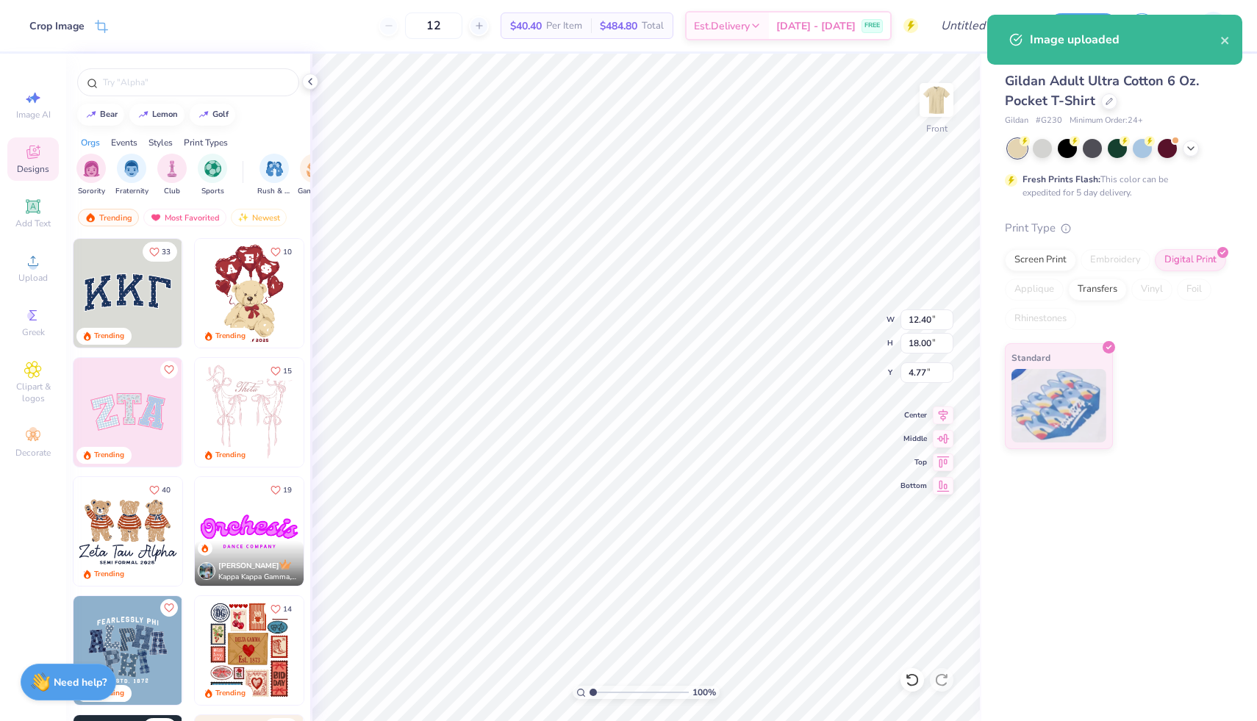
type input "4.77"
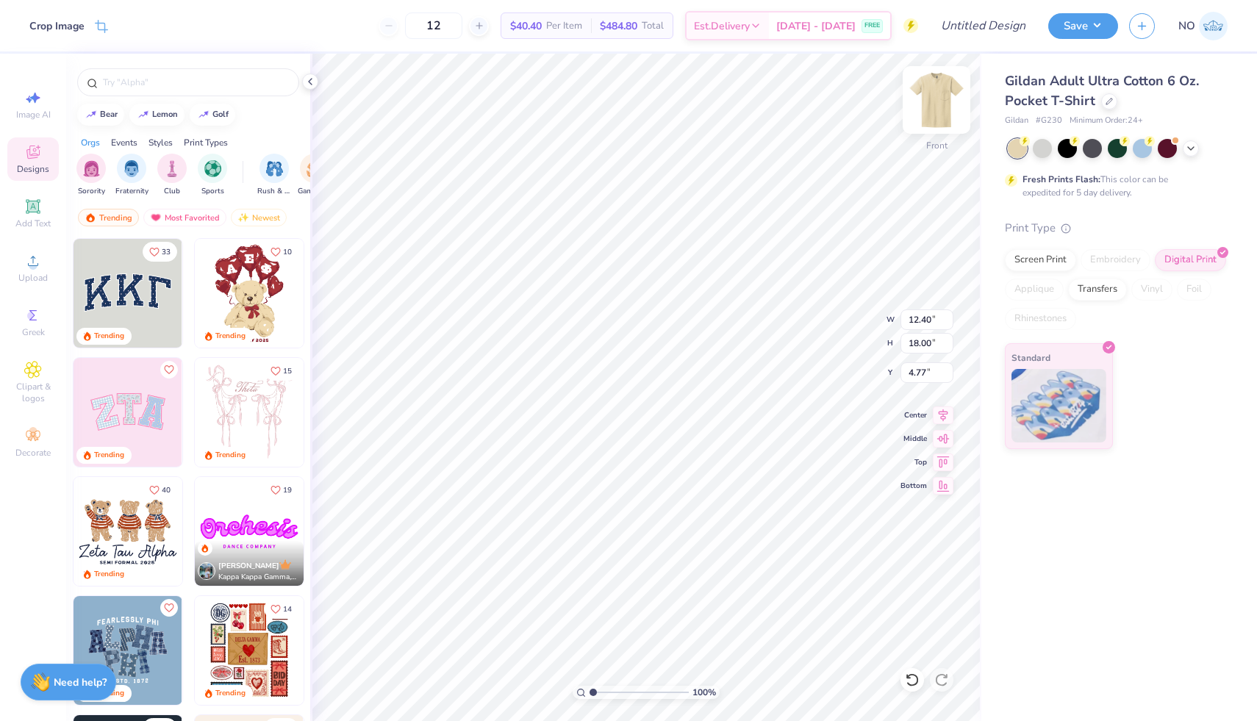
click at [945, 98] on img at bounding box center [936, 100] width 59 height 59
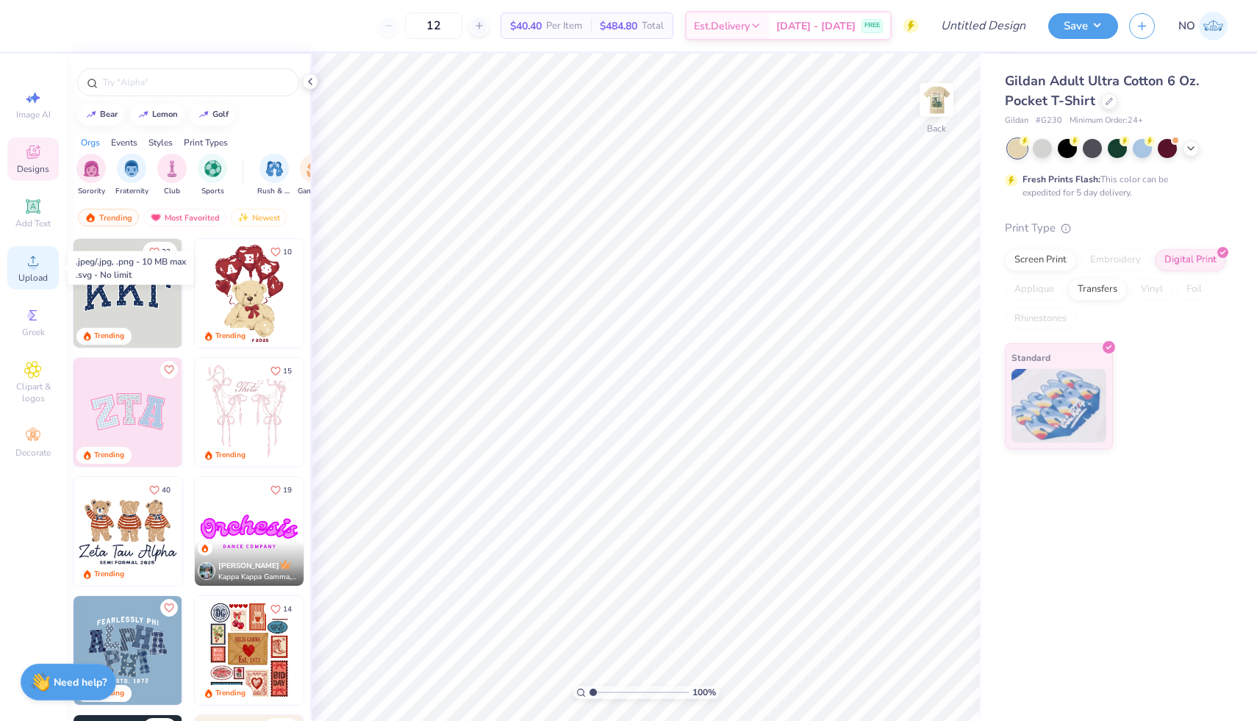
click at [29, 265] on icon at bounding box center [33, 261] width 10 height 10
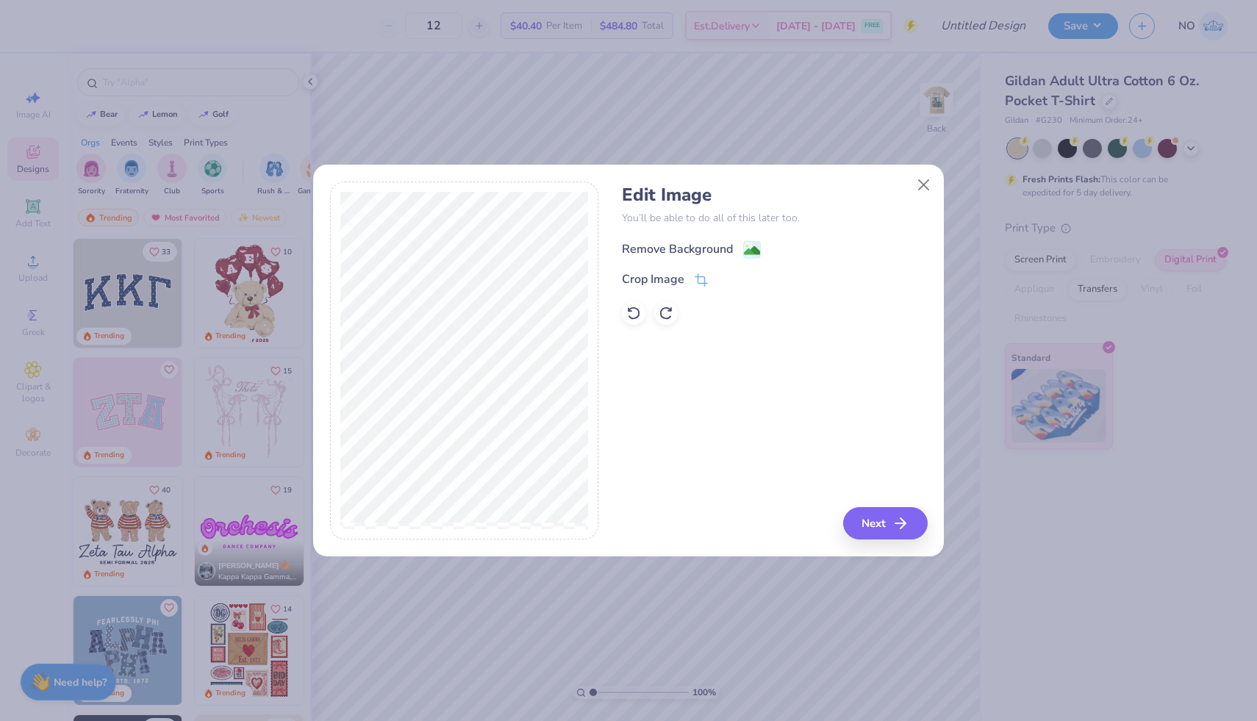
click at [754, 254] on image at bounding box center [752, 251] width 16 height 16
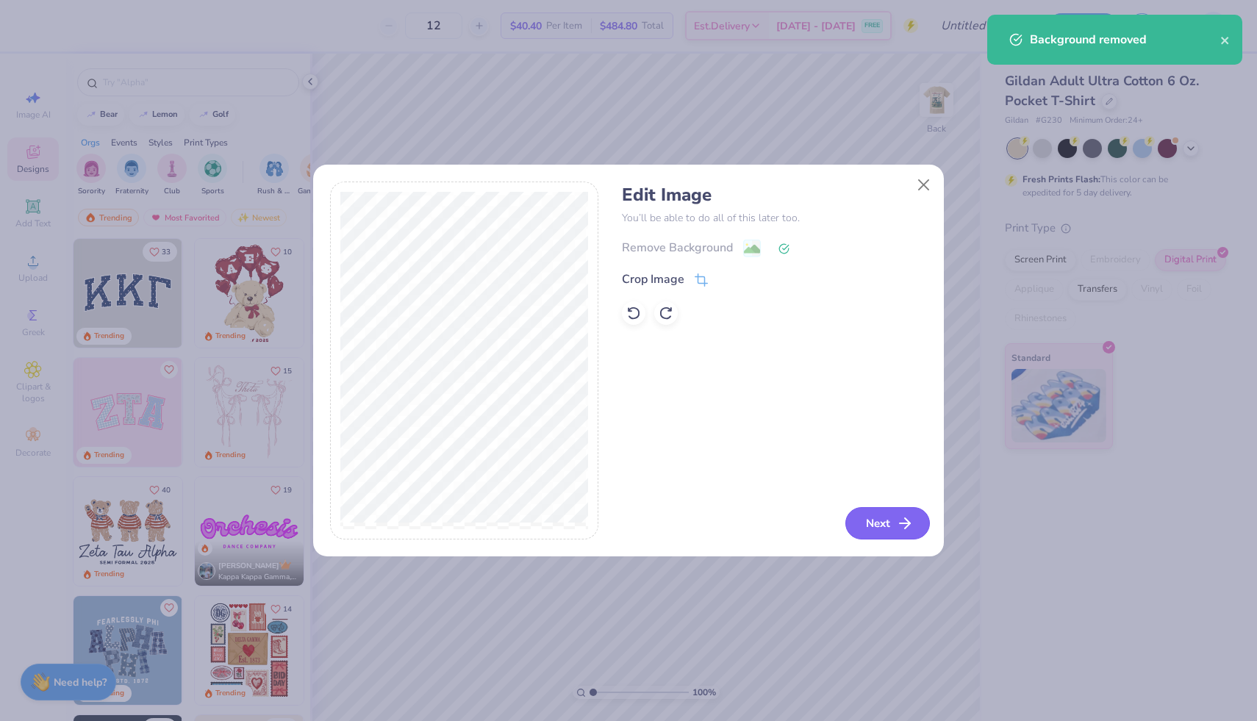
click at [870, 526] on button "Next" at bounding box center [887, 523] width 85 height 32
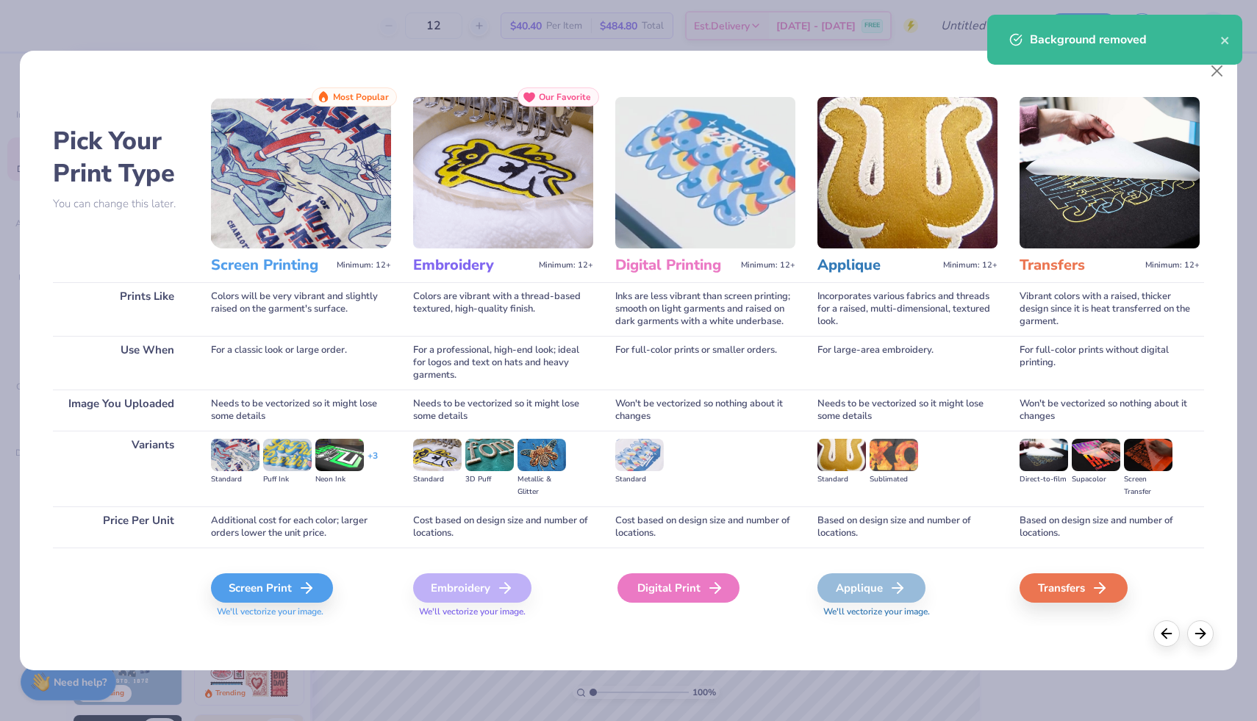
click at [698, 590] on div "Digital Print" at bounding box center [678, 587] width 122 height 29
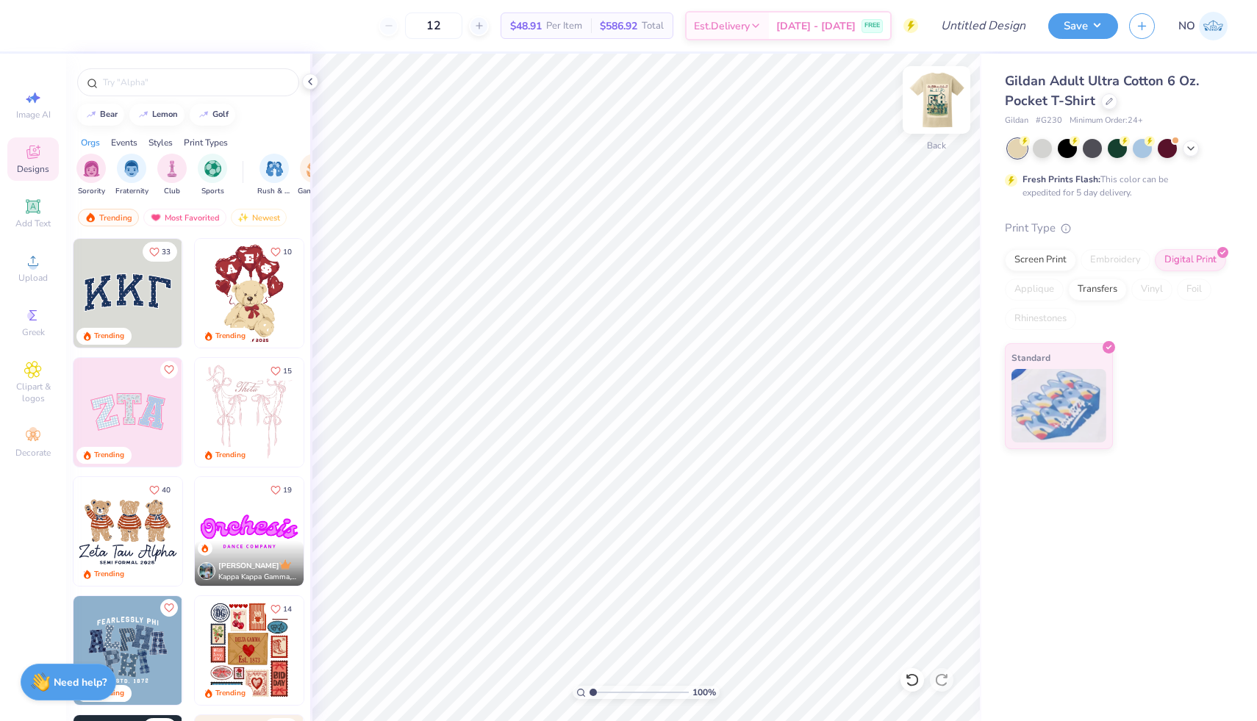
click at [943, 103] on img at bounding box center [936, 100] width 59 height 59
click at [31, 272] on span "Upload" at bounding box center [32, 278] width 29 height 12
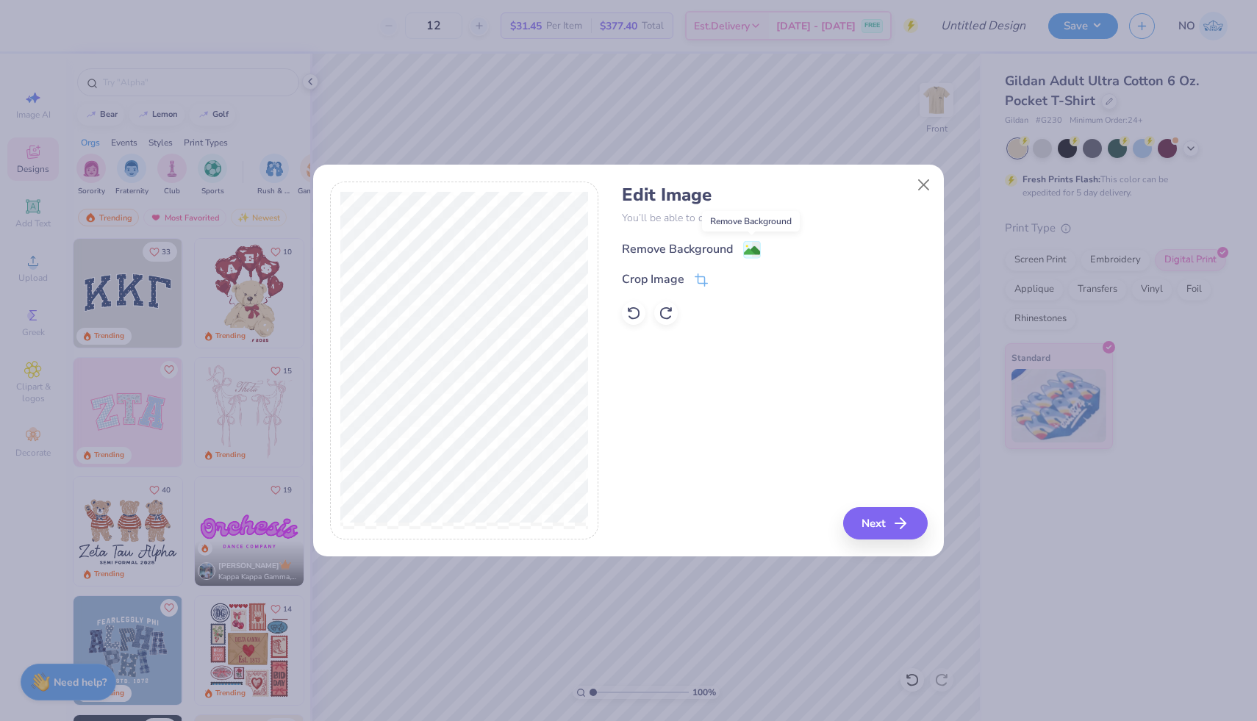
click at [749, 254] on image at bounding box center [752, 251] width 16 height 16
click at [696, 282] on icon at bounding box center [701, 281] width 13 height 13
click at [800, 369] on div "Edit Image You’ll be able to do all of this later too. Remove Background Crop I…" at bounding box center [774, 361] width 305 height 359
click at [730, 280] on button at bounding box center [725, 278] width 15 height 15
click at [890, 512] on button "Next" at bounding box center [887, 523] width 85 height 32
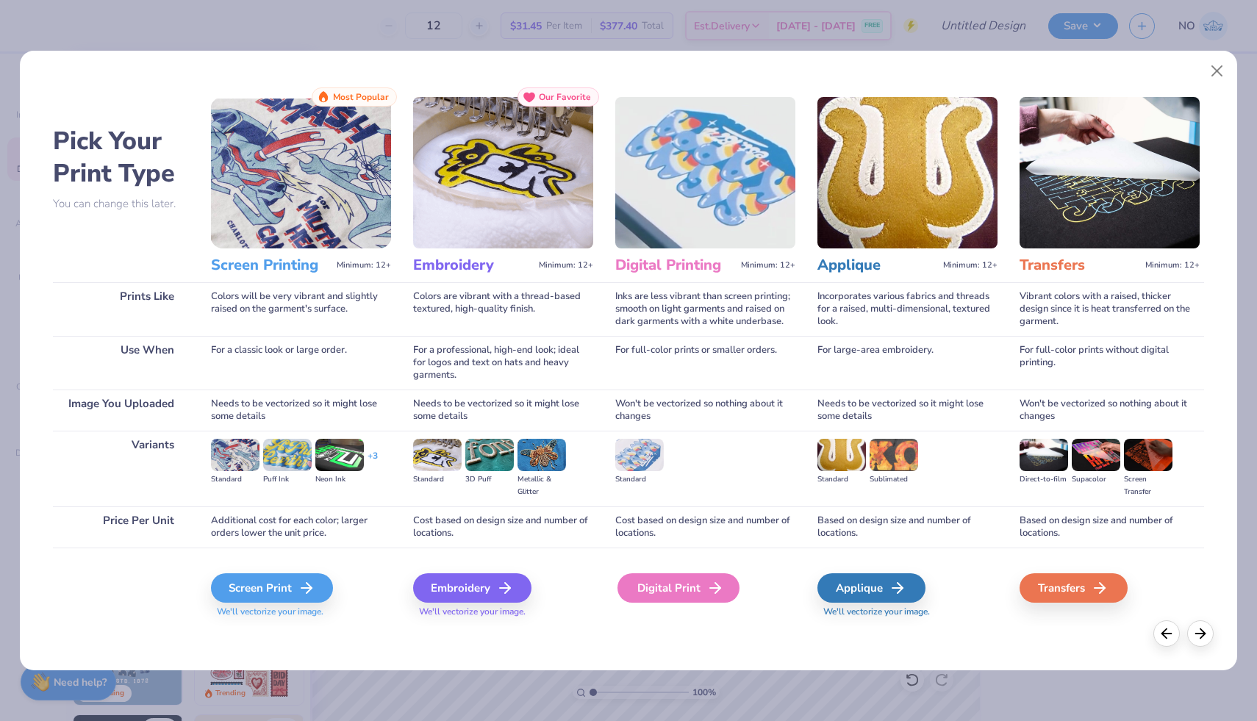
click at [635, 600] on div "Digital Print" at bounding box center [678, 587] width 122 height 29
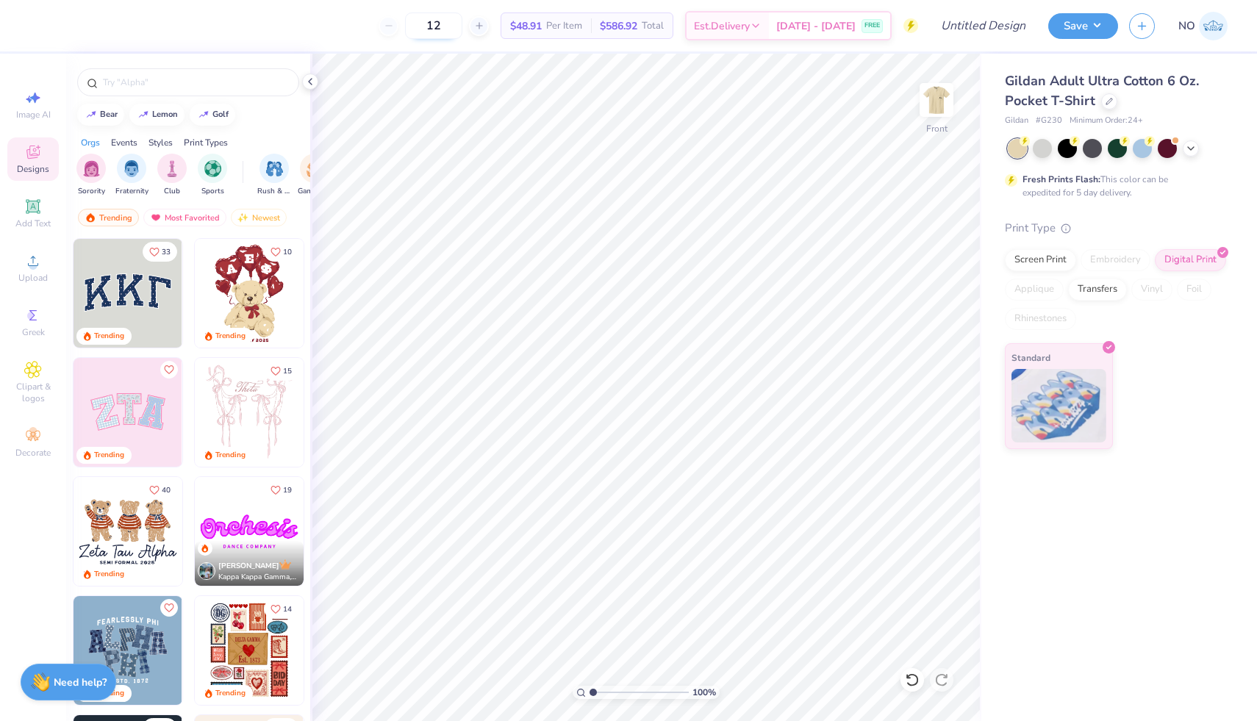
click at [455, 35] on input "12" at bounding box center [433, 25] width 57 height 26
type input "1"
type input "60"
drag, startPoint x: 517, startPoint y: 25, endPoint x: 686, endPoint y: 21, distance: 169.8
click at [673, 21] on div "$39.76 Per Item $2,385.60 Total" at bounding box center [582, 25] width 181 height 26
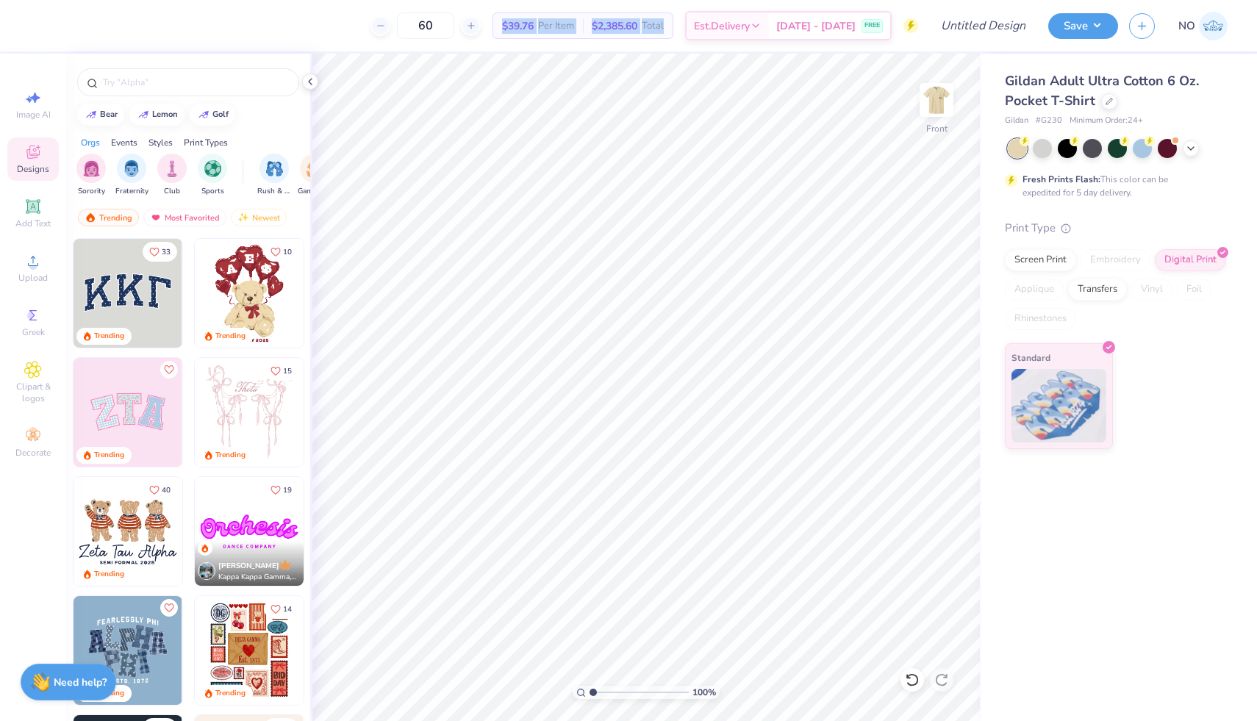
copy div "$39.76 Per Item $2,385.60 Total"
click at [1059, 254] on div "Screen Print" at bounding box center [1040, 258] width 71 height 22
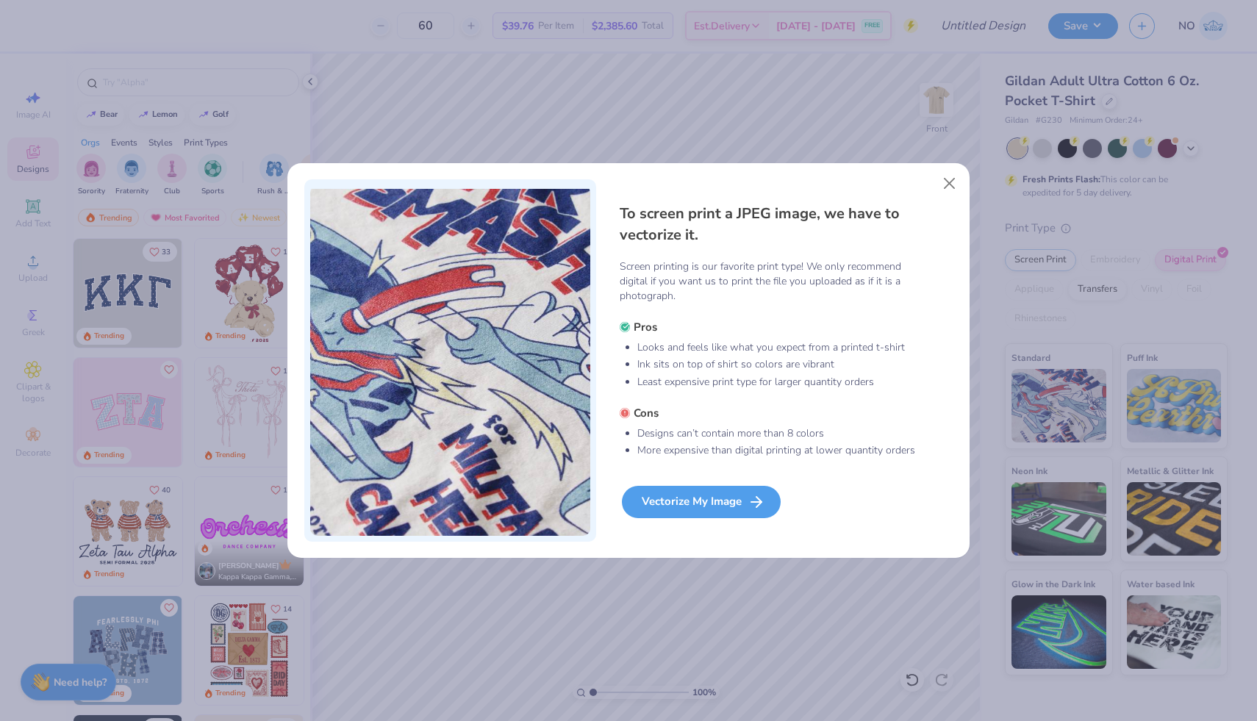
click at [728, 501] on div "Vectorize My Image" at bounding box center [701, 502] width 159 height 32
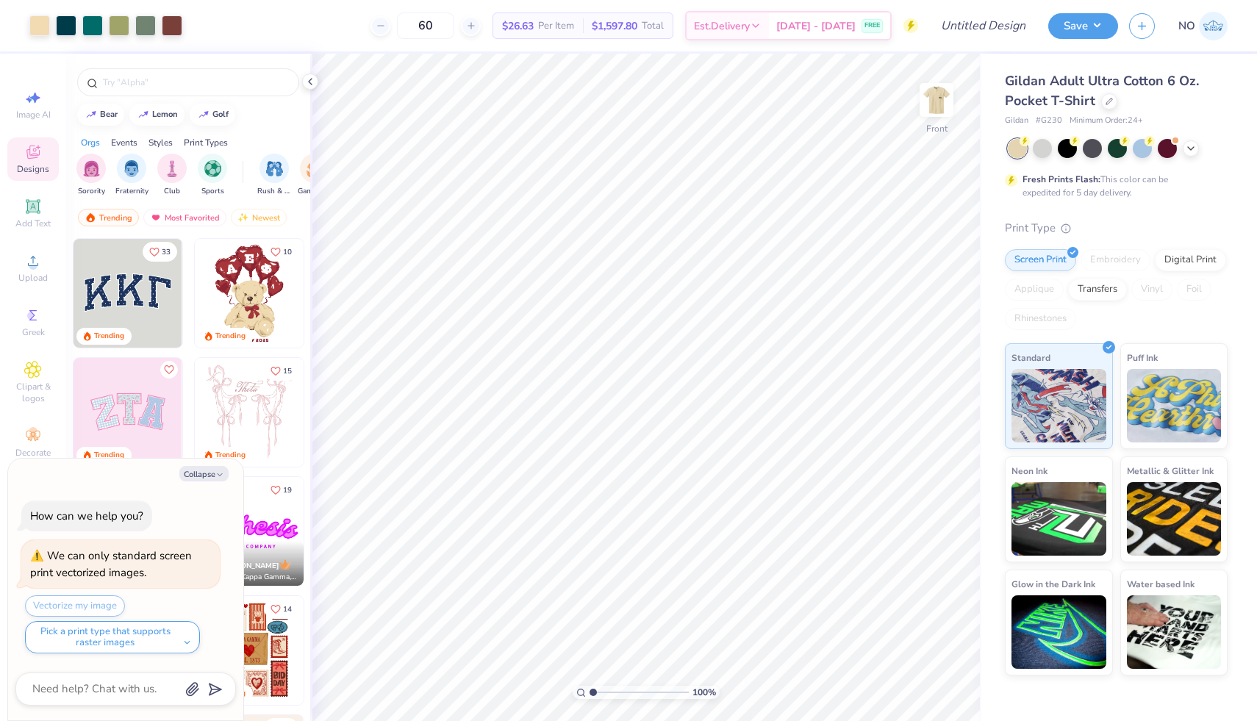
click at [1222, 29] on img at bounding box center [1213, 26] width 29 height 29
type textarea "x"
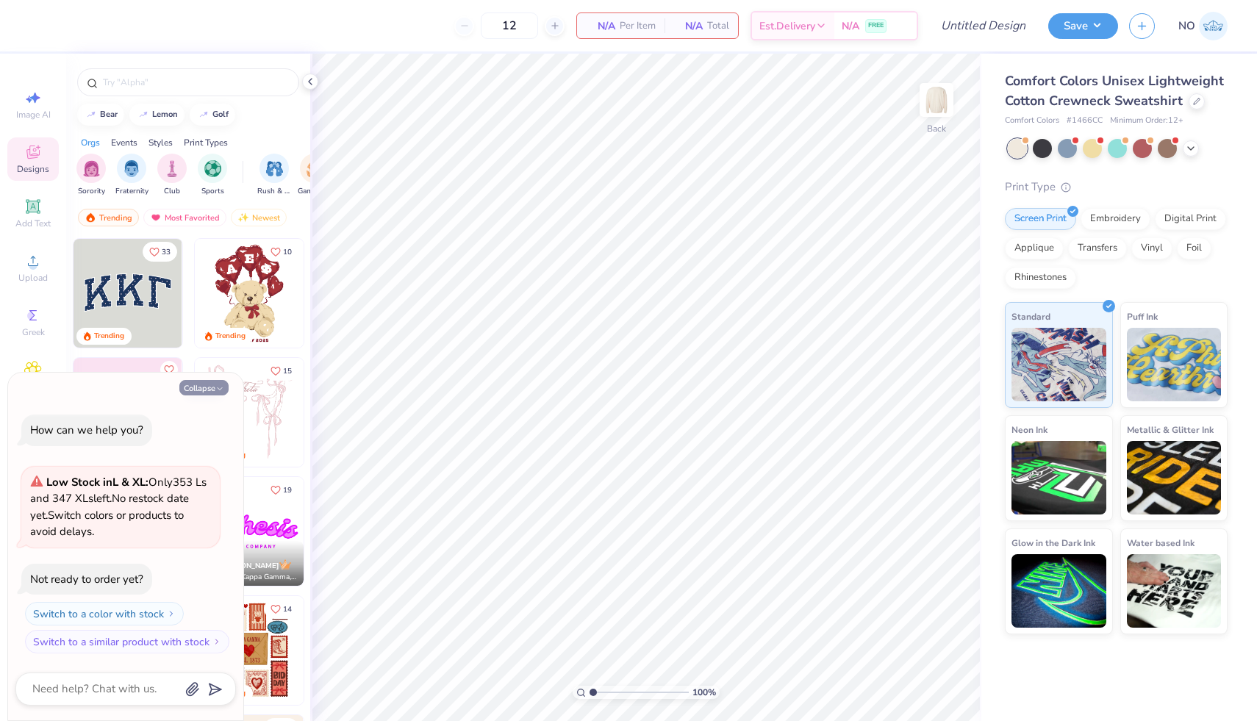
click at [214, 391] on button "Collapse" at bounding box center [203, 387] width 49 height 15
type textarea "x"
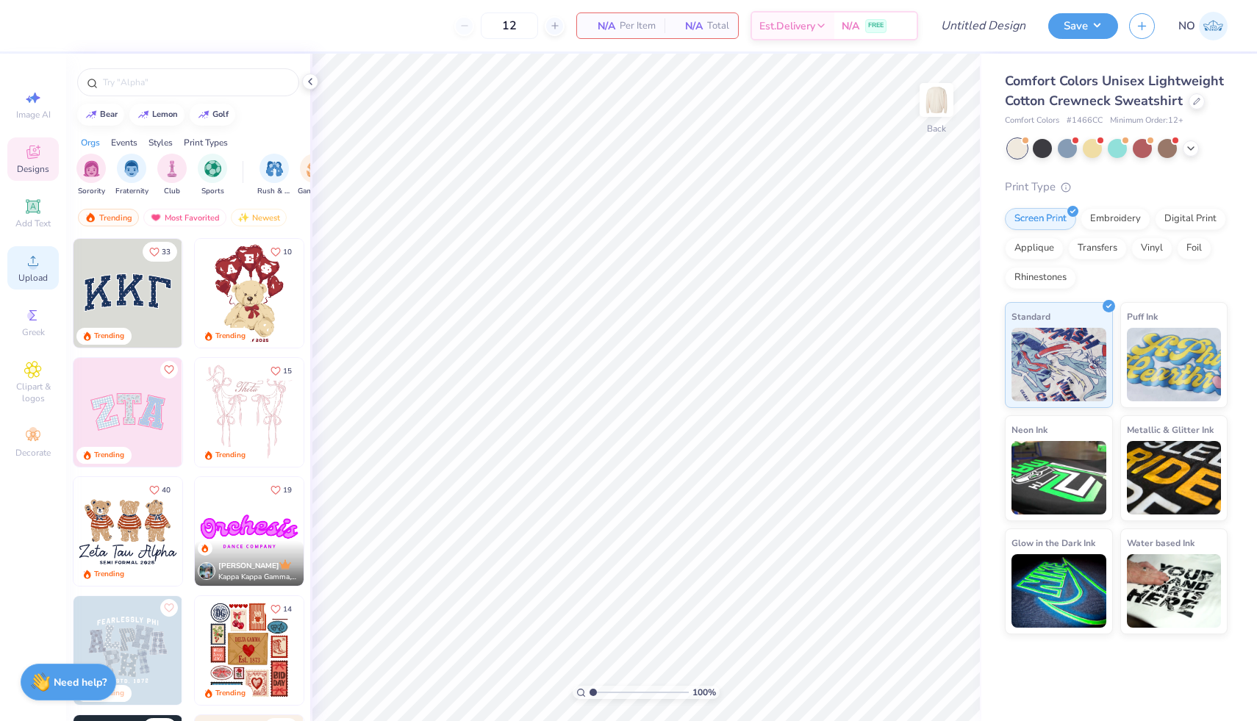
click at [32, 268] on circle at bounding box center [33, 266] width 8 height 8
click at [29, 262] on icon at bounding box center [33, 261] width 18 height 18
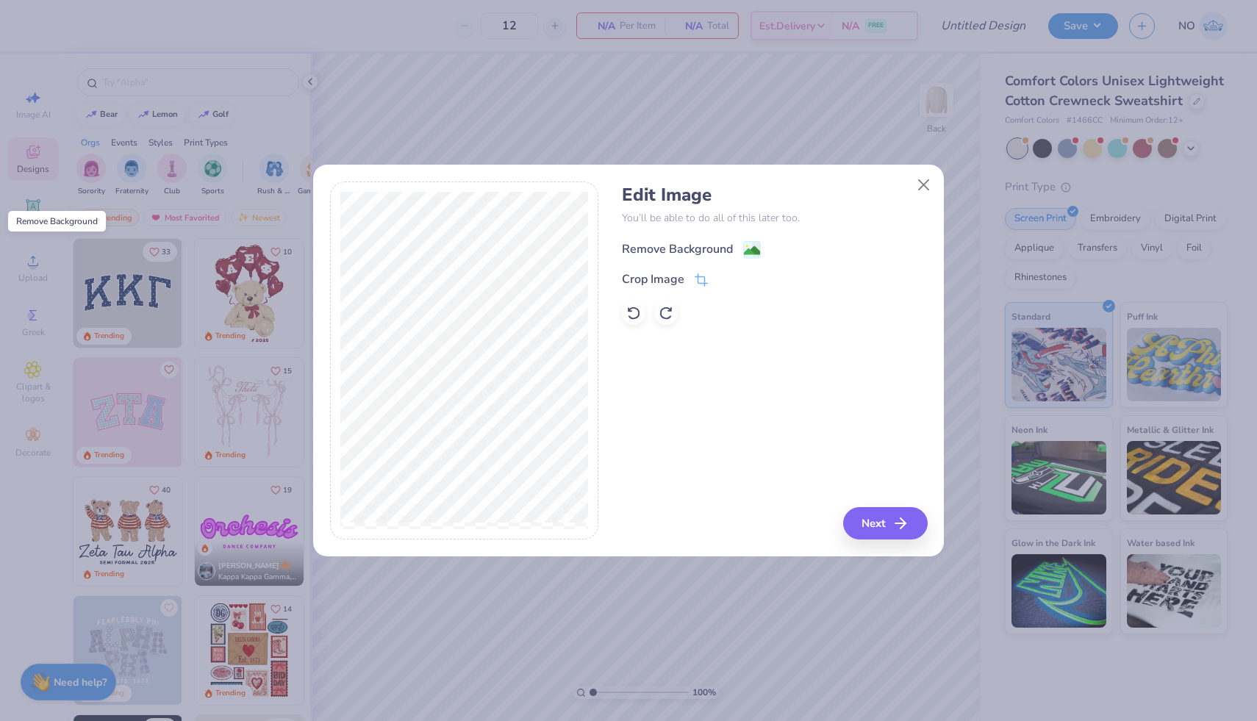
click at [749, 248] on image at bounding box center [752, 251] width 16 height 16
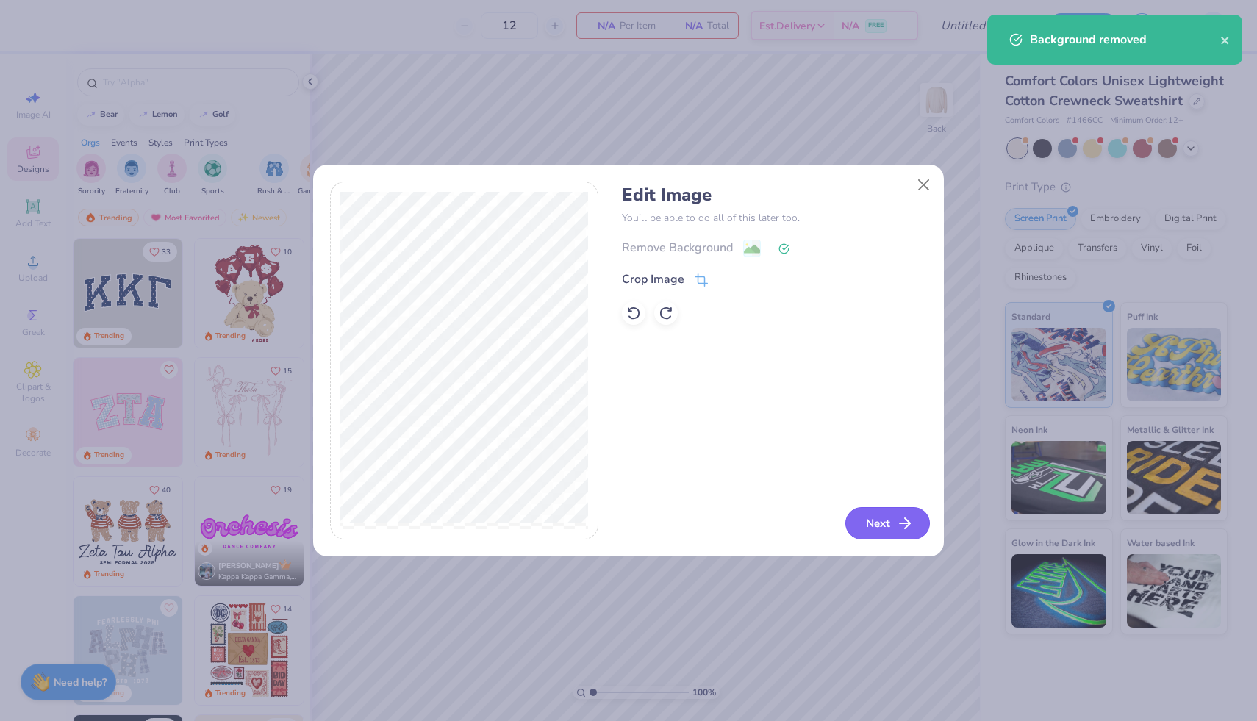
click at [883, 520] on button "Next" at bounding box center [887, 523] width 85 height 32
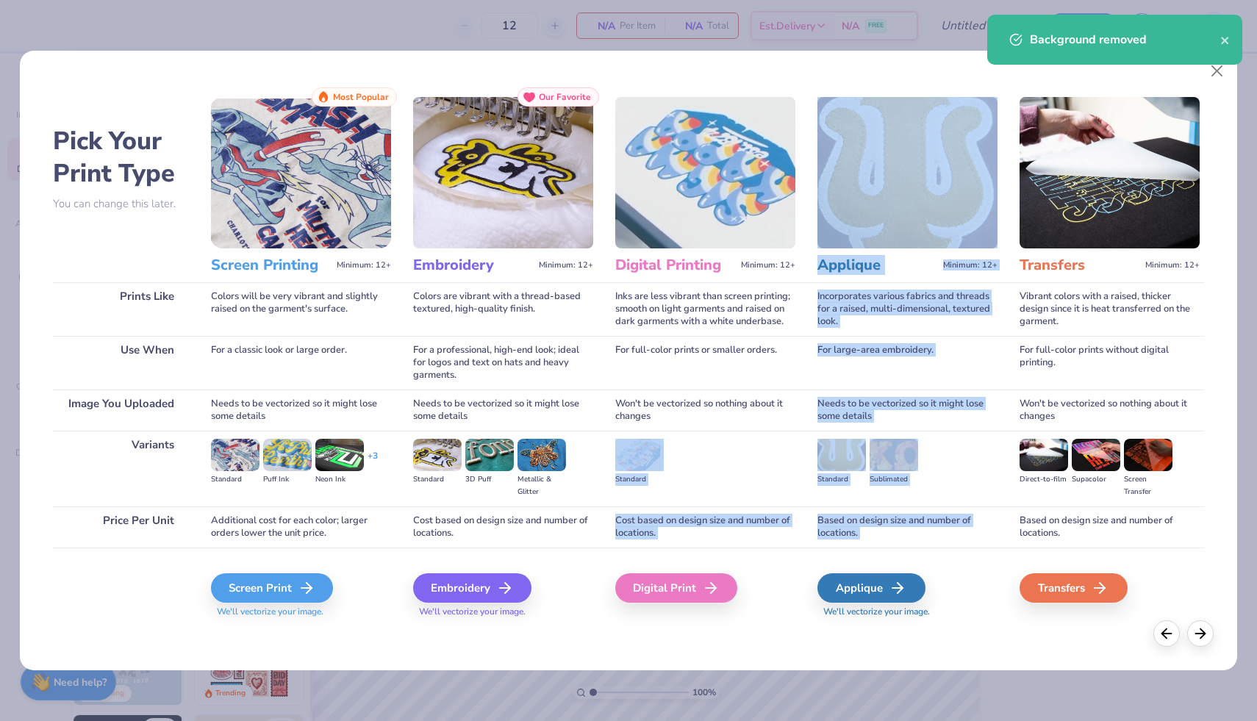
drag, startPoint x: 883, startPoint y: 520, endPoint x: 603, endPoint y: 433, distance: 293.4
click at [605, 434] on div "Pick Your Print Type You can change this later. Prints Like Use When Image You …" at bounding box center [629, 356] width 1152 height 539
click at [681, 593] on div "Digital Print" at bounding box center [678, 587] width 122 height 29
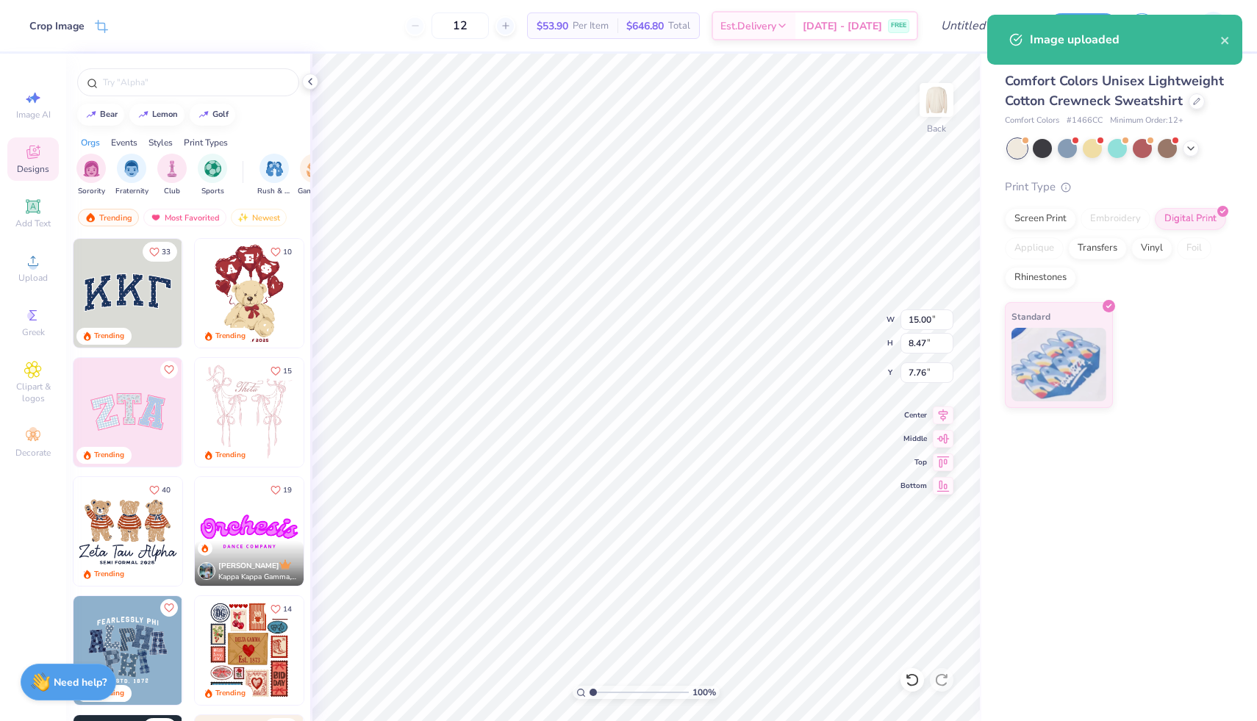
type input "3.05"
type input "1.72"
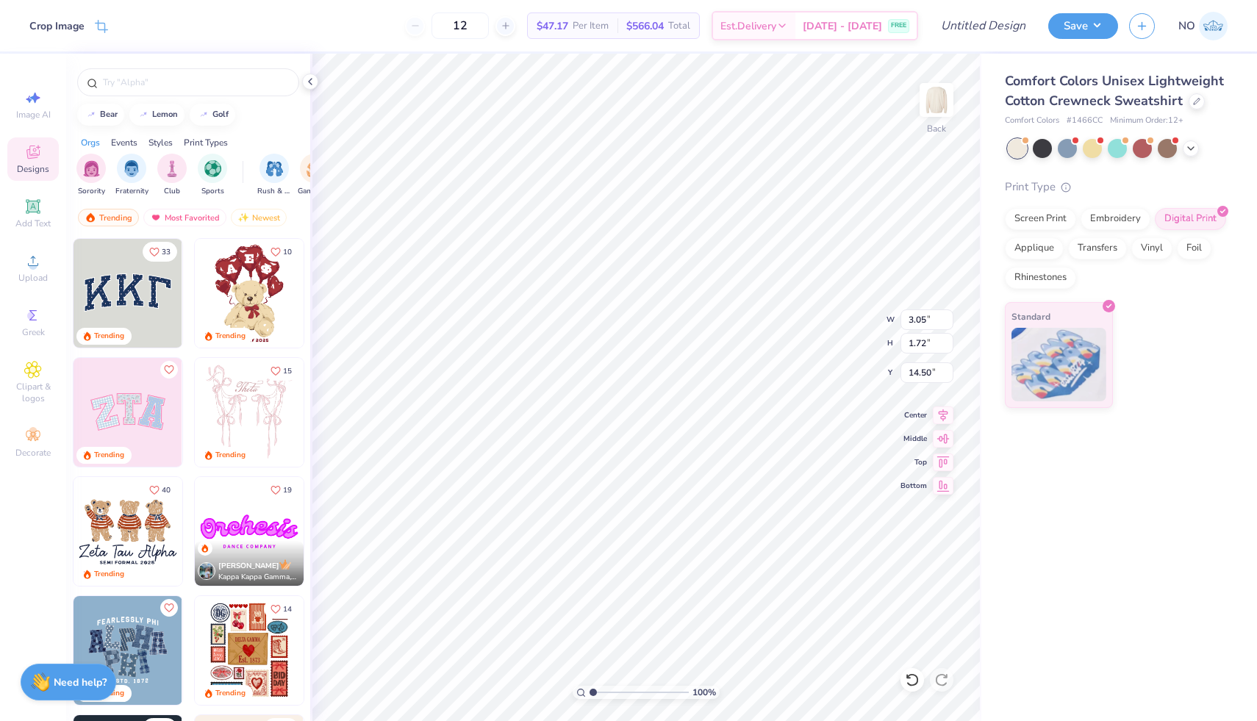
type input "5.37"
type input "3.69"
type input "2.09"
type input "5.30"
type input "5.70"
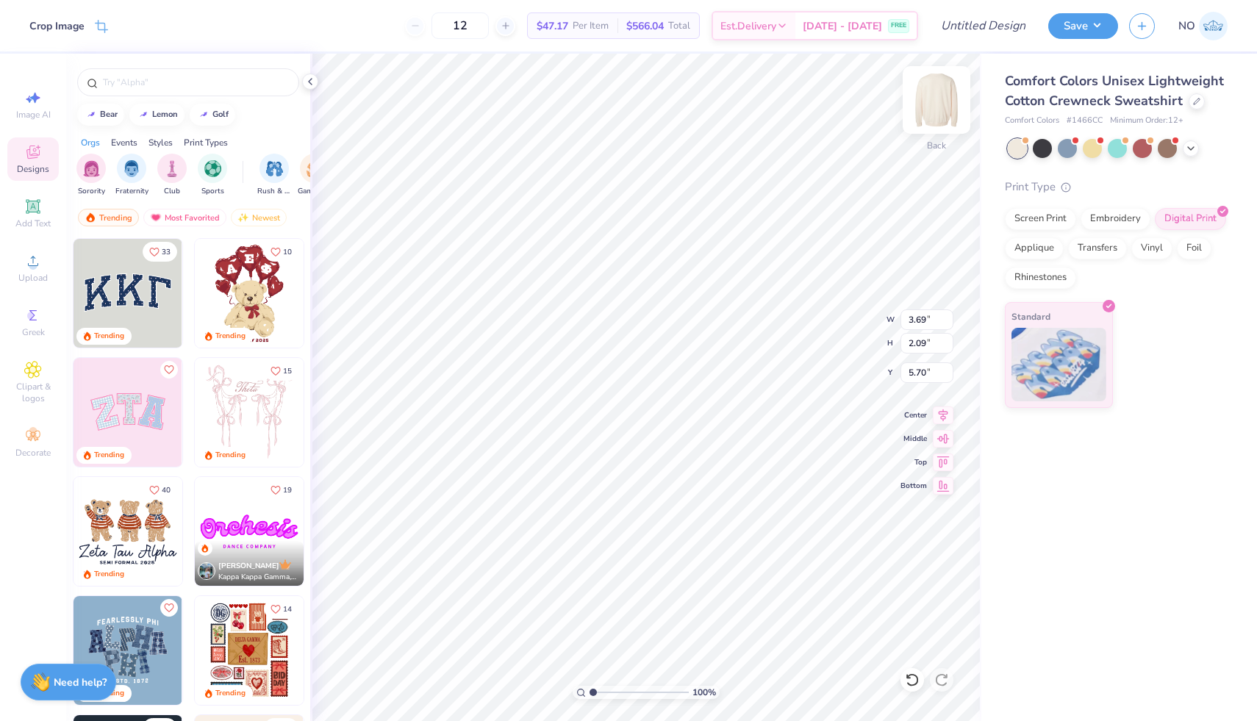
type input "4.77"
type input "2.69"
type input "3.84"
type input "2.17"
type input "5.86"
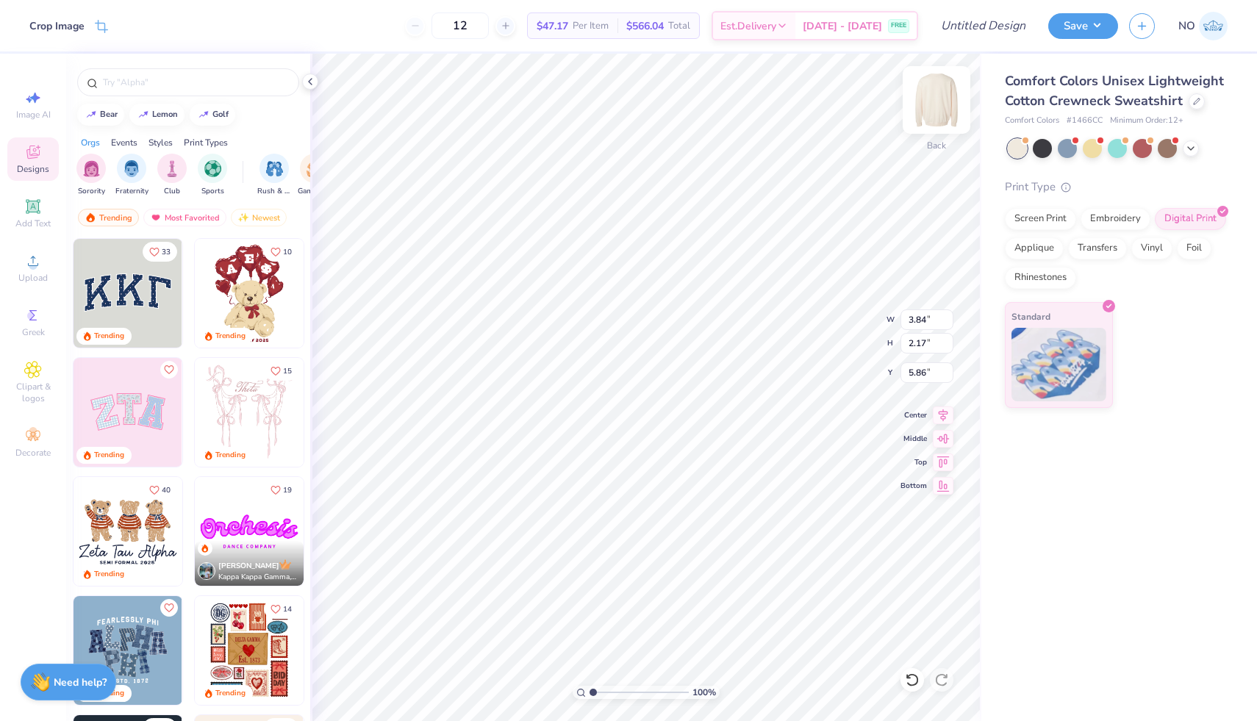
type input "6.23"
click at [942, 95] on img at bounding box center [936, 100] width 59 height 59
click at [35, 276] on span "Upload" at bounding box center [32, 278] width 29 height 12
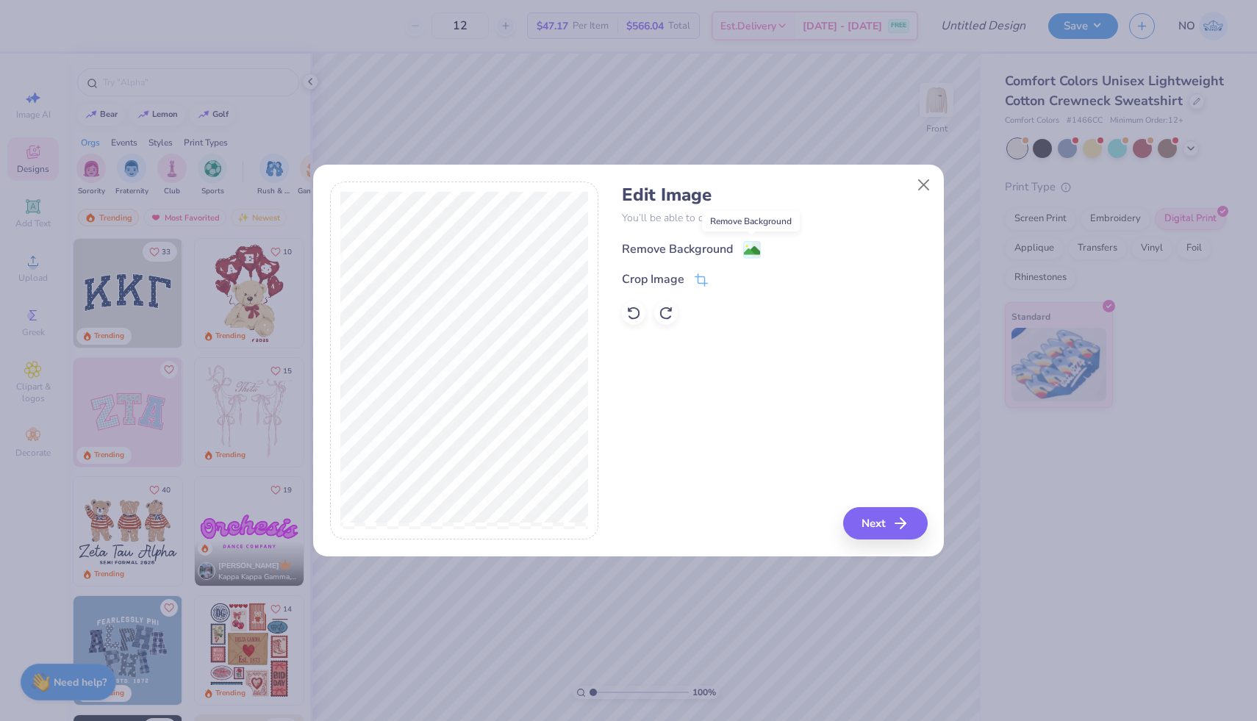
click at [750, 253] on image at bounding box center [752, 251] width 16 height 16
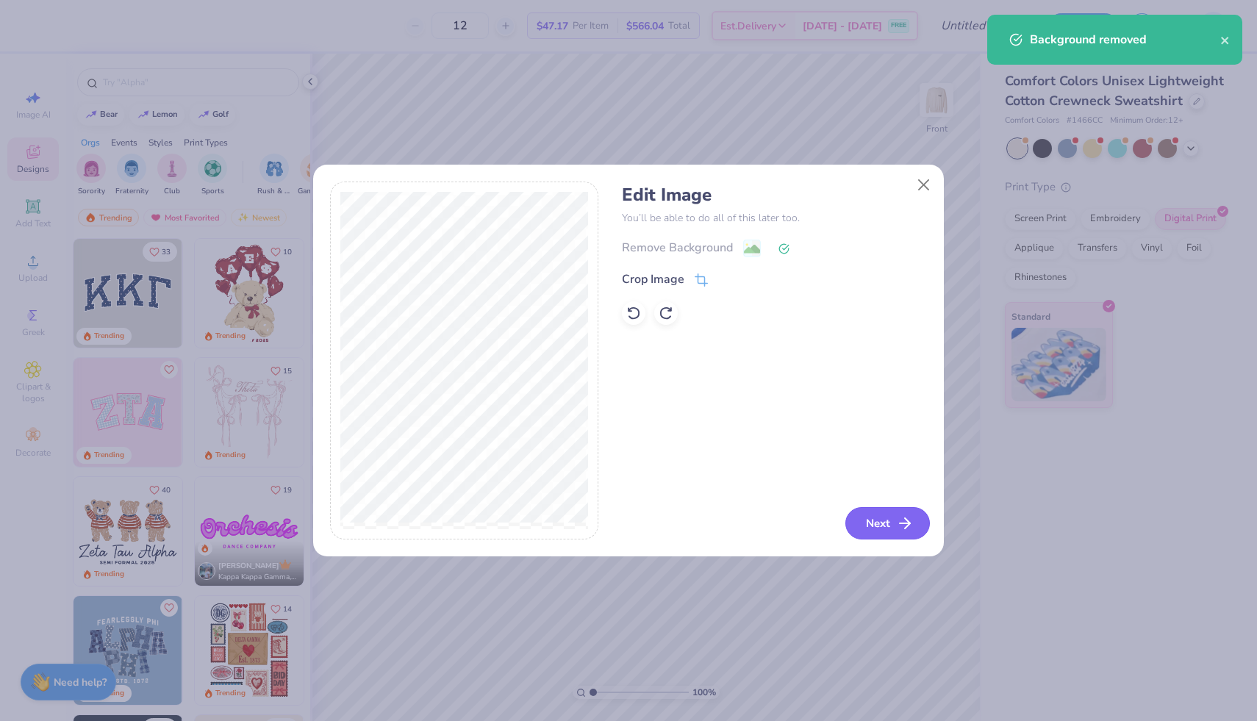
click at [871, 533] on button "Next" at bounding box center [887, 523] width 85 height 32
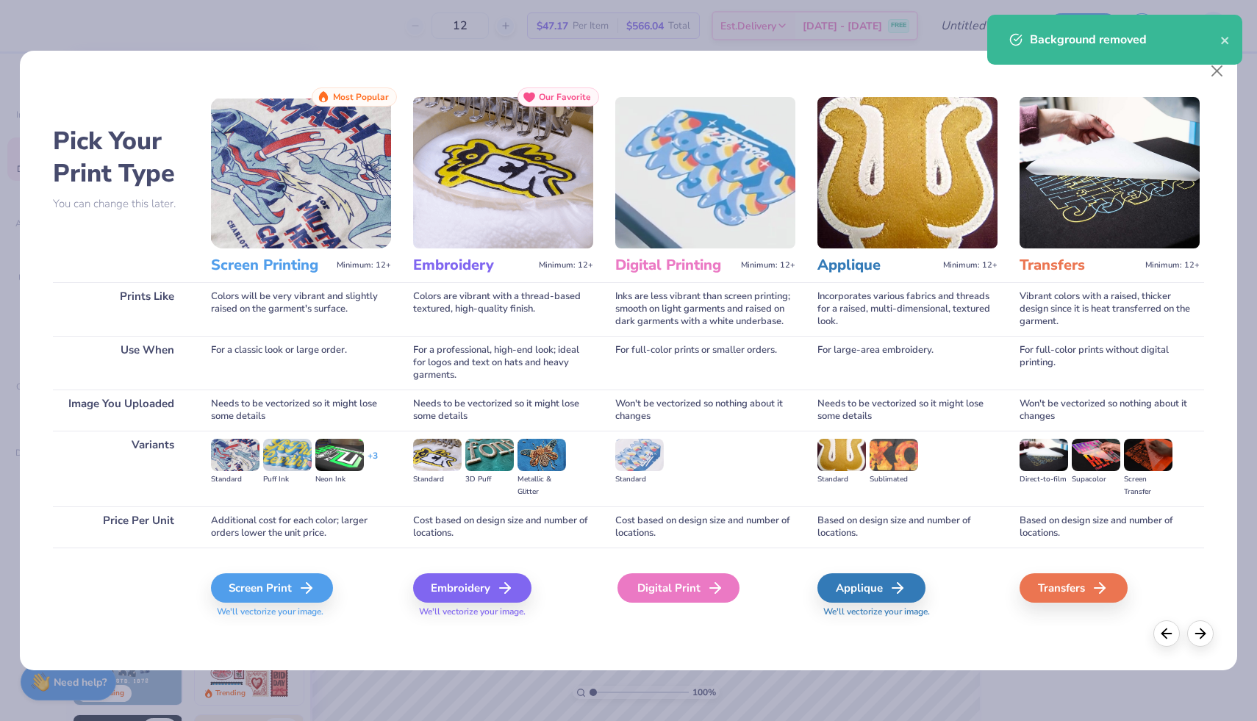
click at [695, 597] on div "Digital Print" at bounding box center [678, 587] width 122 height 29
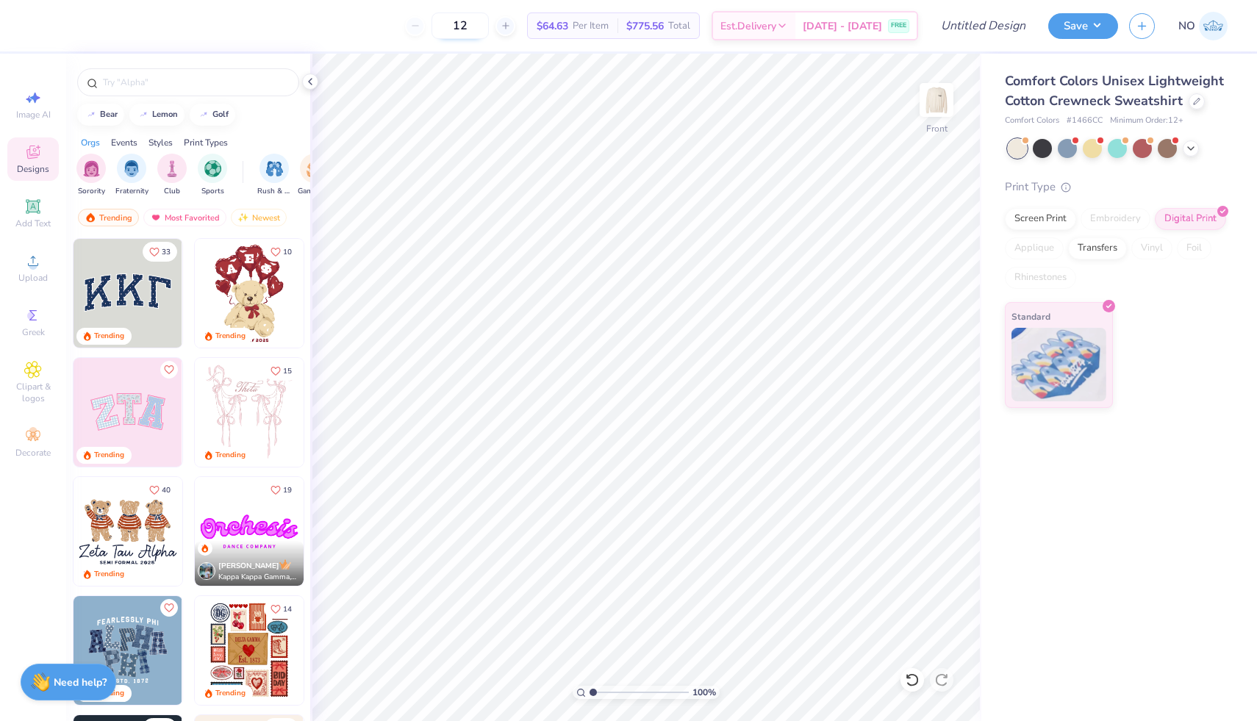
click at [489, 29] on input "12" at bounding box center [459, 25] width 57 height 26
type input "1"
type input "60"
drag, startPoint x: 1071, startPoint y: 123, endPoint x: 1111, endPoint y: 123, distance: 40.4
click at [1111, 123] on div "Comfort Colors # 1466CC Minimum Order: 12 +" at bounding box center [1116, 121] width 223 height 12
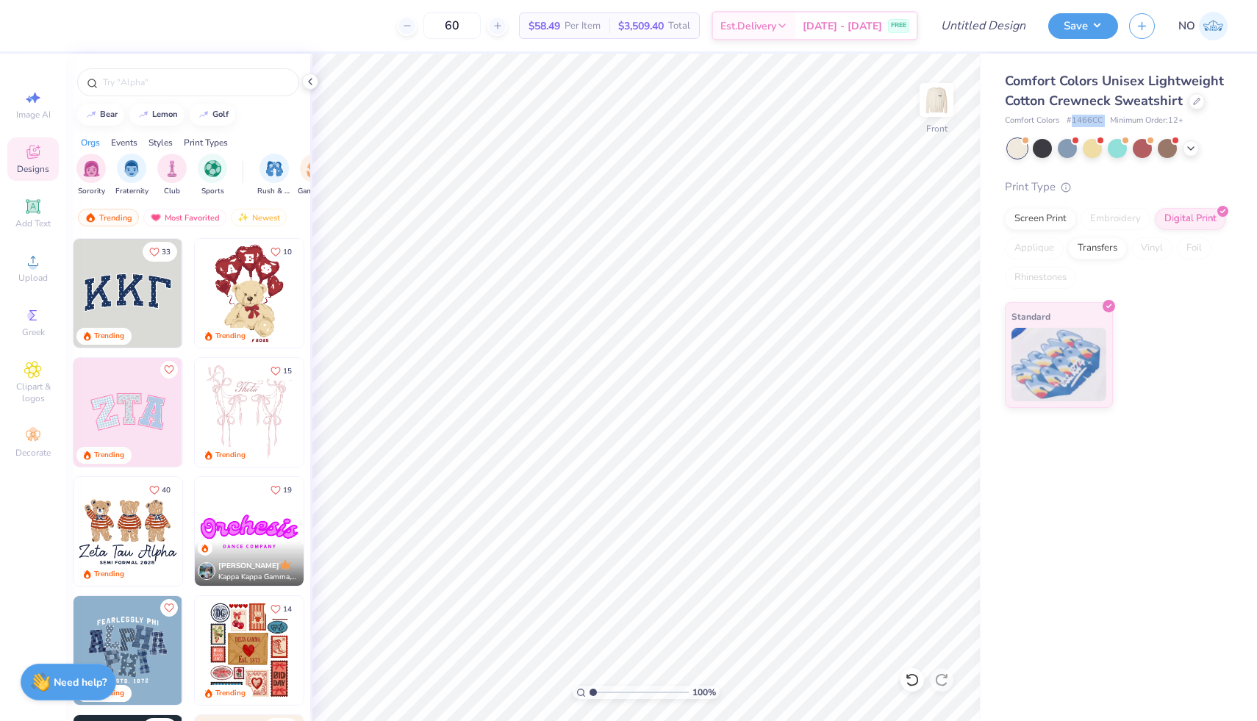
copy span "1466CC"
click at [1032, 220] on div "Screen Print" at bounding box center [1040, 217] width 71 height 22
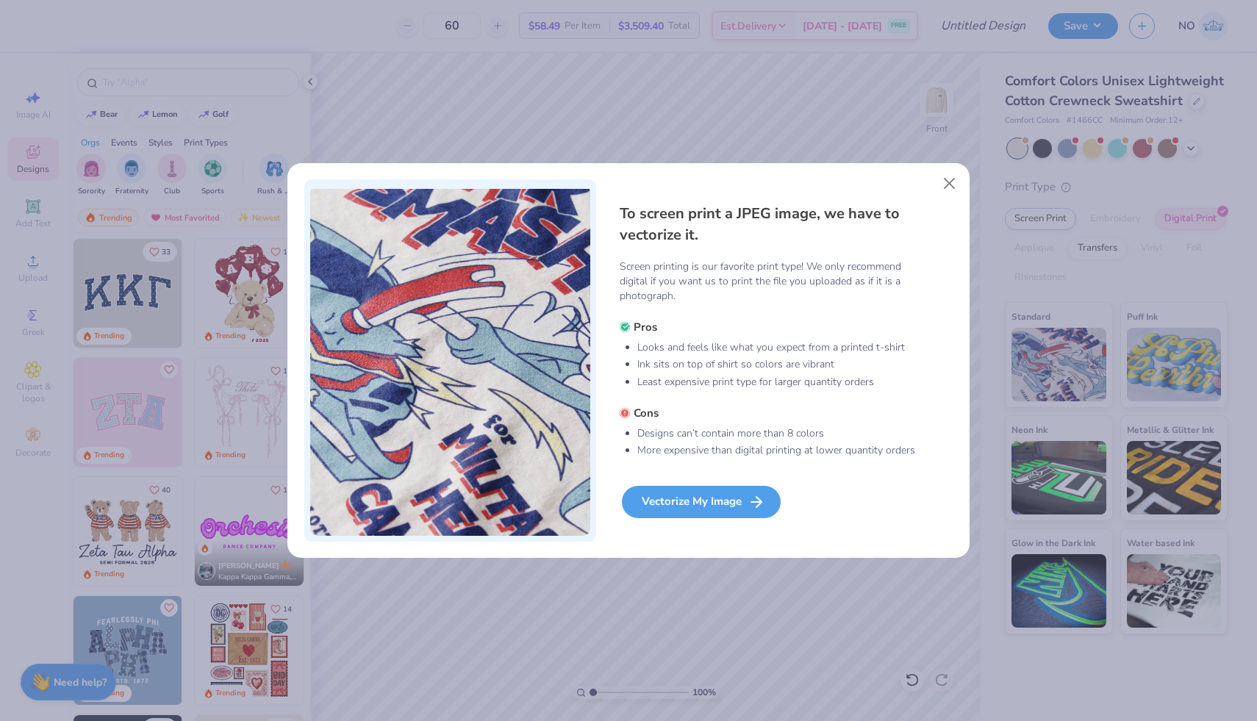
click at [715, 511] on div "Vectorize My Image" at bounding box center [701, 502] width 159 height 32
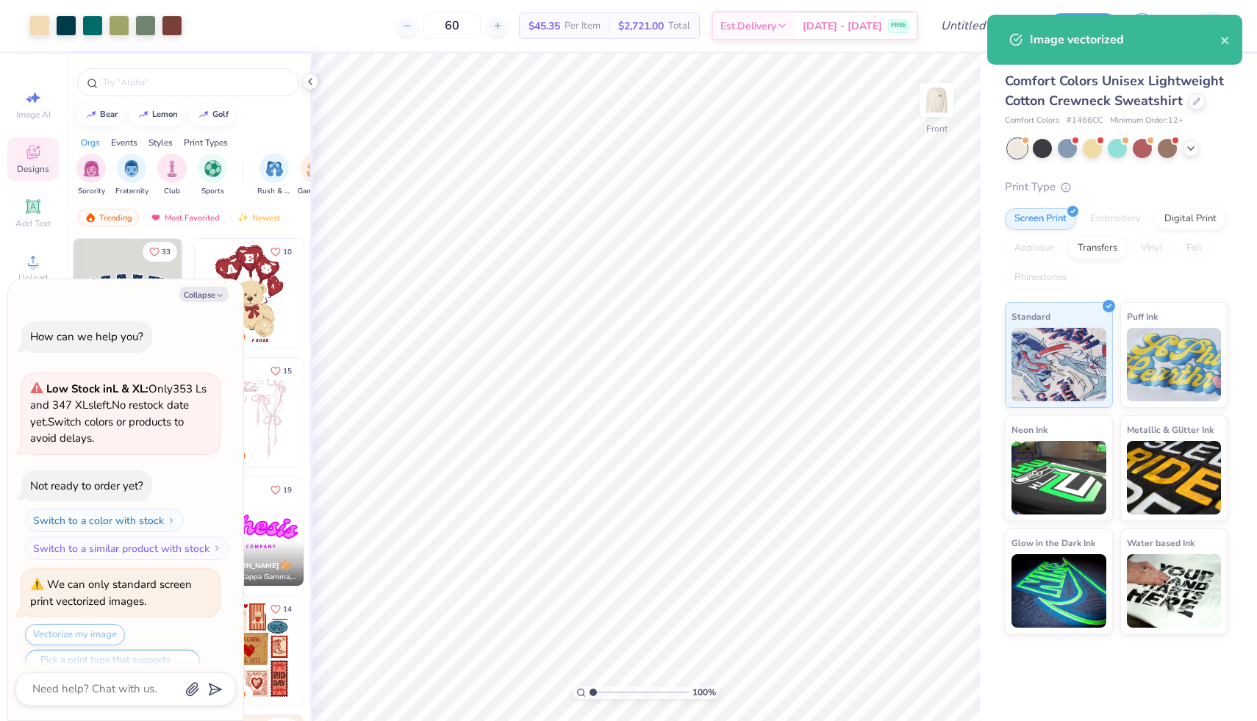
scroll to position [29, 0]
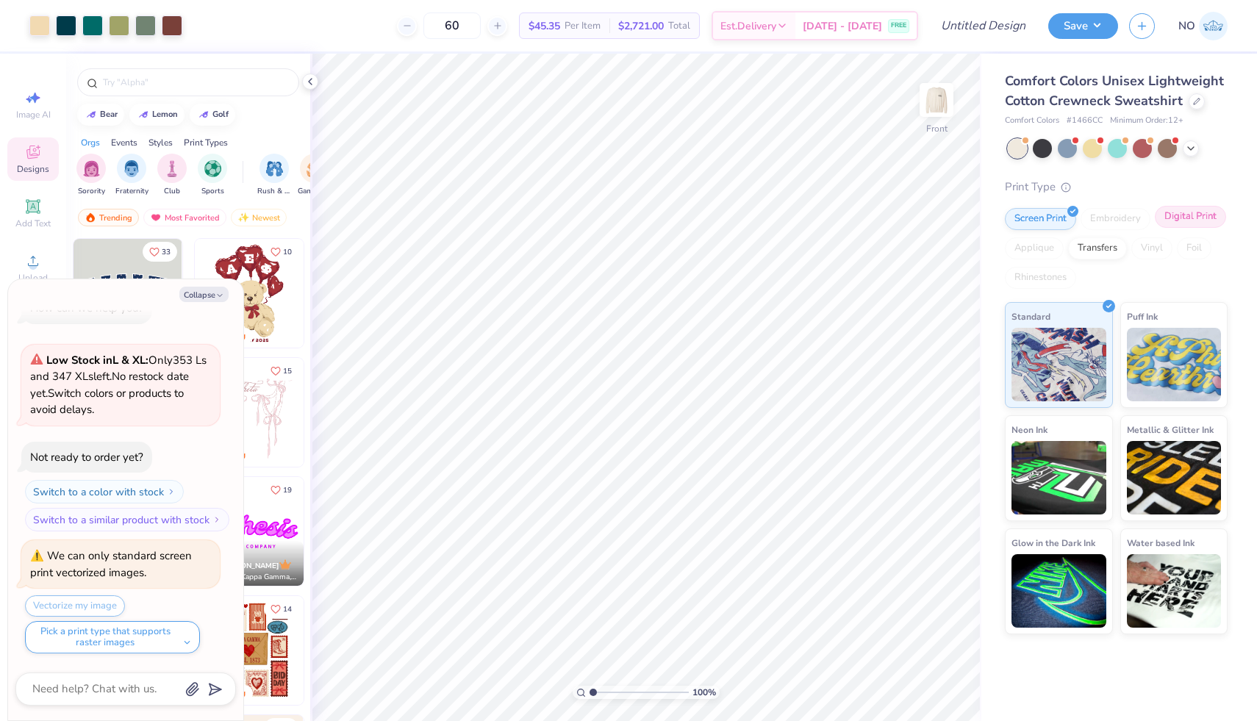
click at [1178, 225] on div "Digital Print" at bounding box center [1190, 217] width 71 height 22
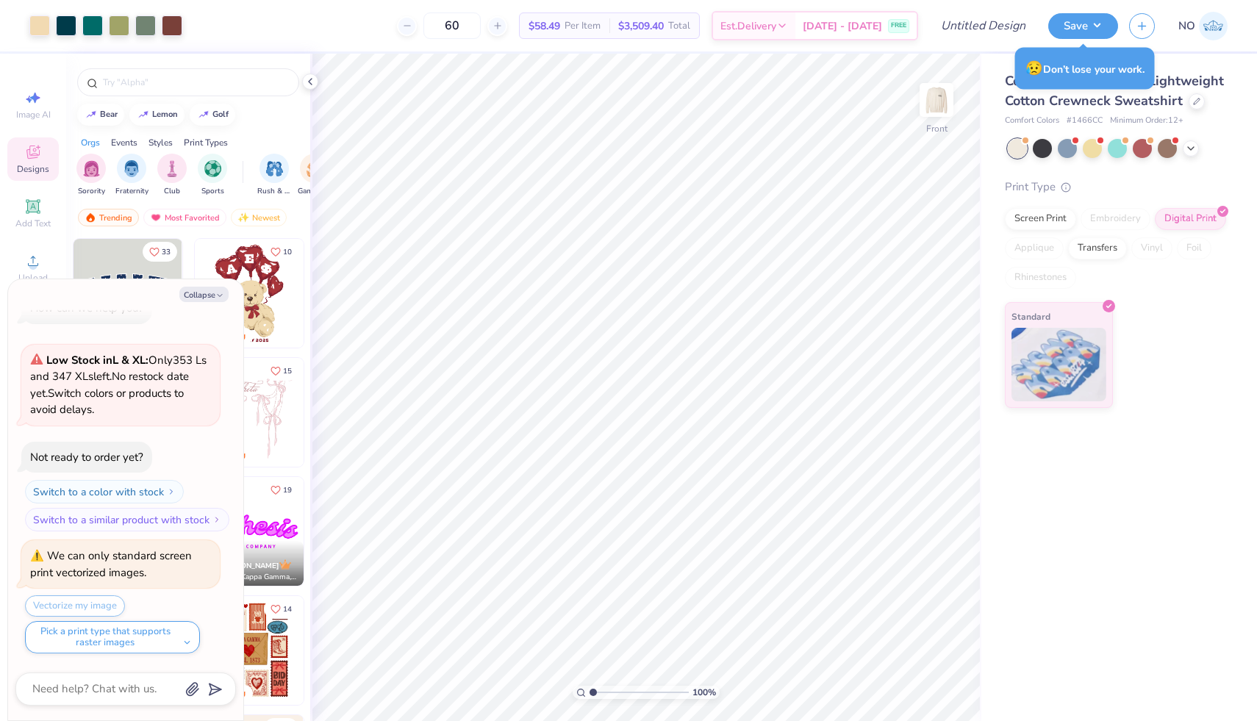
type textarea "x"
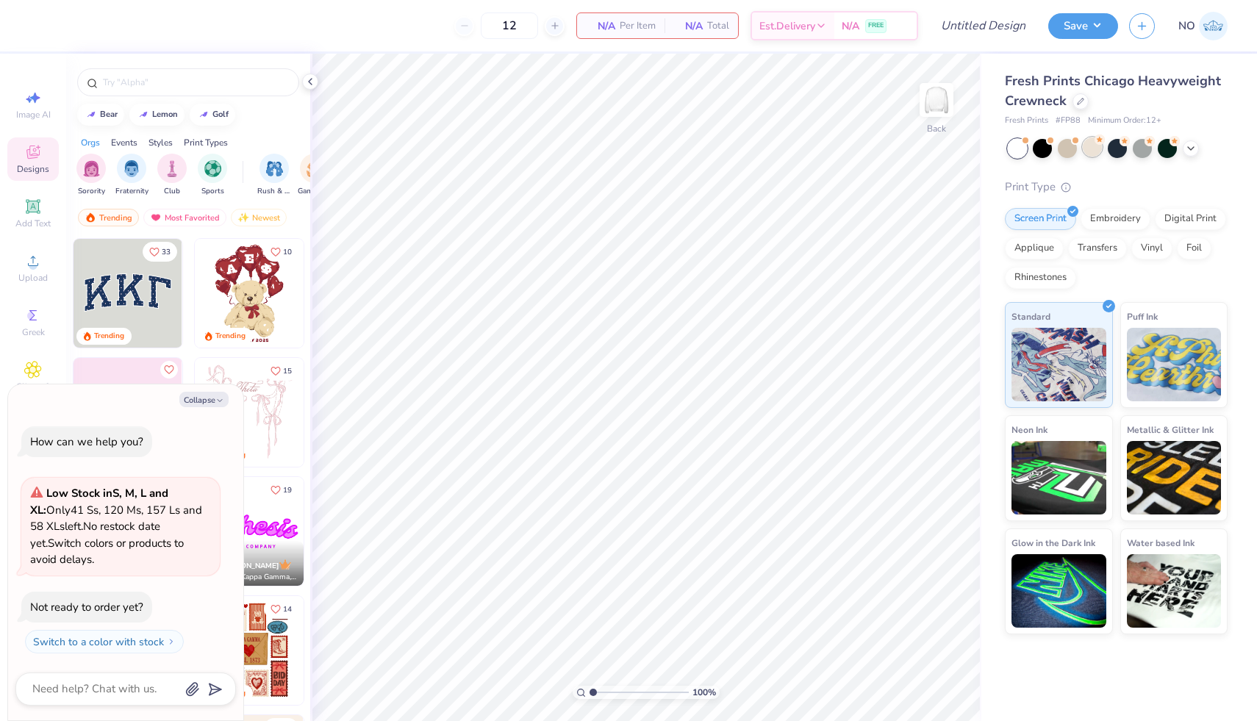
click at [1086, 148] on div at bounding box center [1092, 146] width 19 height 19
type textarea "x"
type input "50"
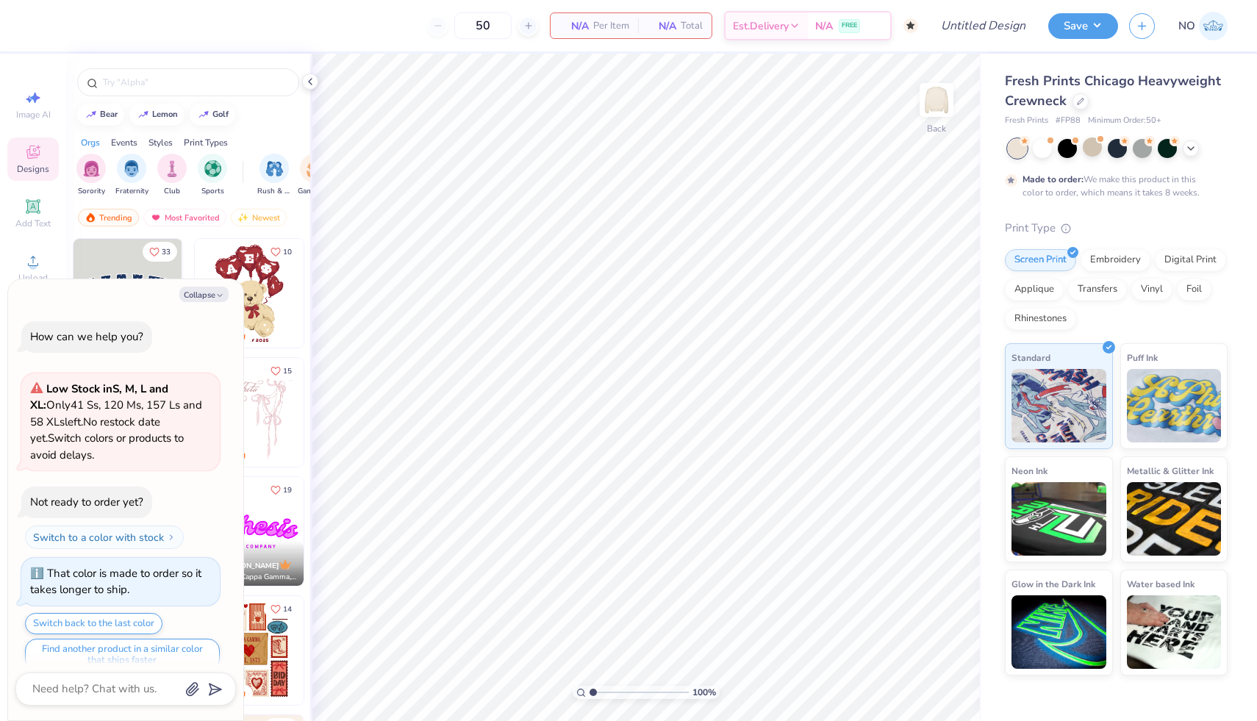
type textarea "x"
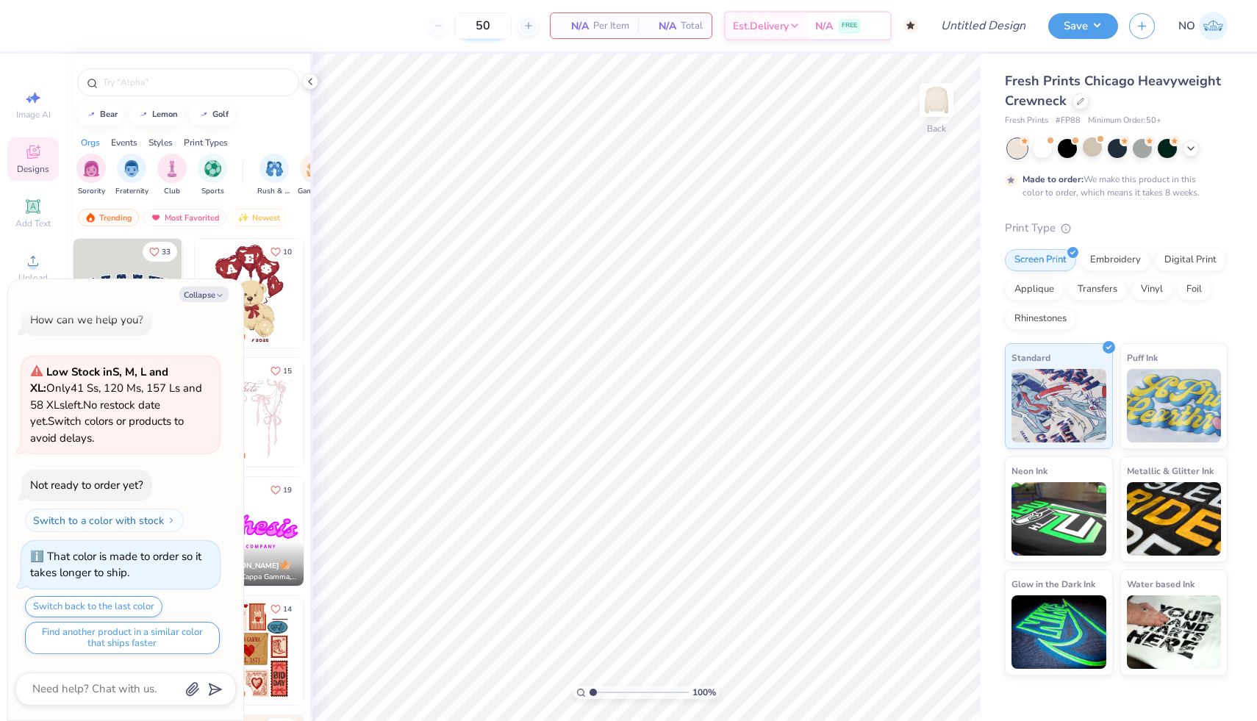
click at [504, 27] on input "50" at bounding box center [482, 25] width 57 height 26
type input "5"
type input "60"
click at [212, 290] on button "Collapse" at bounding box center [203, 294] width 49 height 15
type textarea "x"
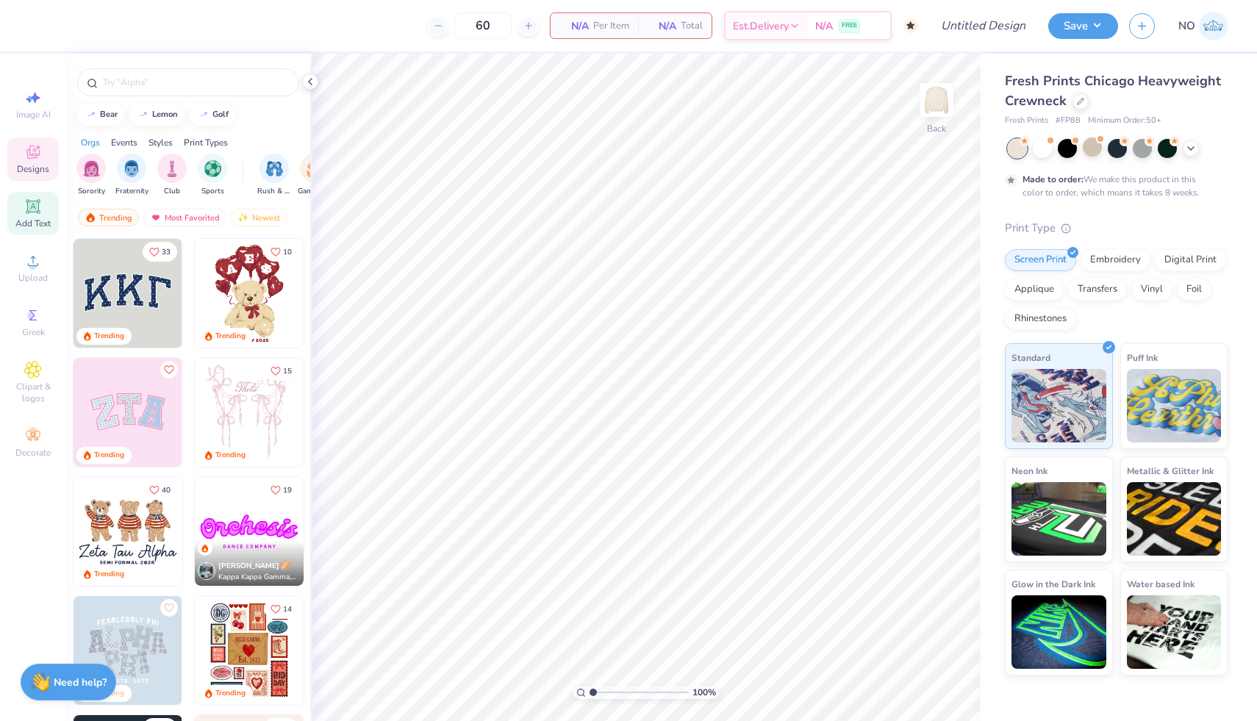
click at [38, 199] on icon at bounding box center [33, 207] width 18 height 18
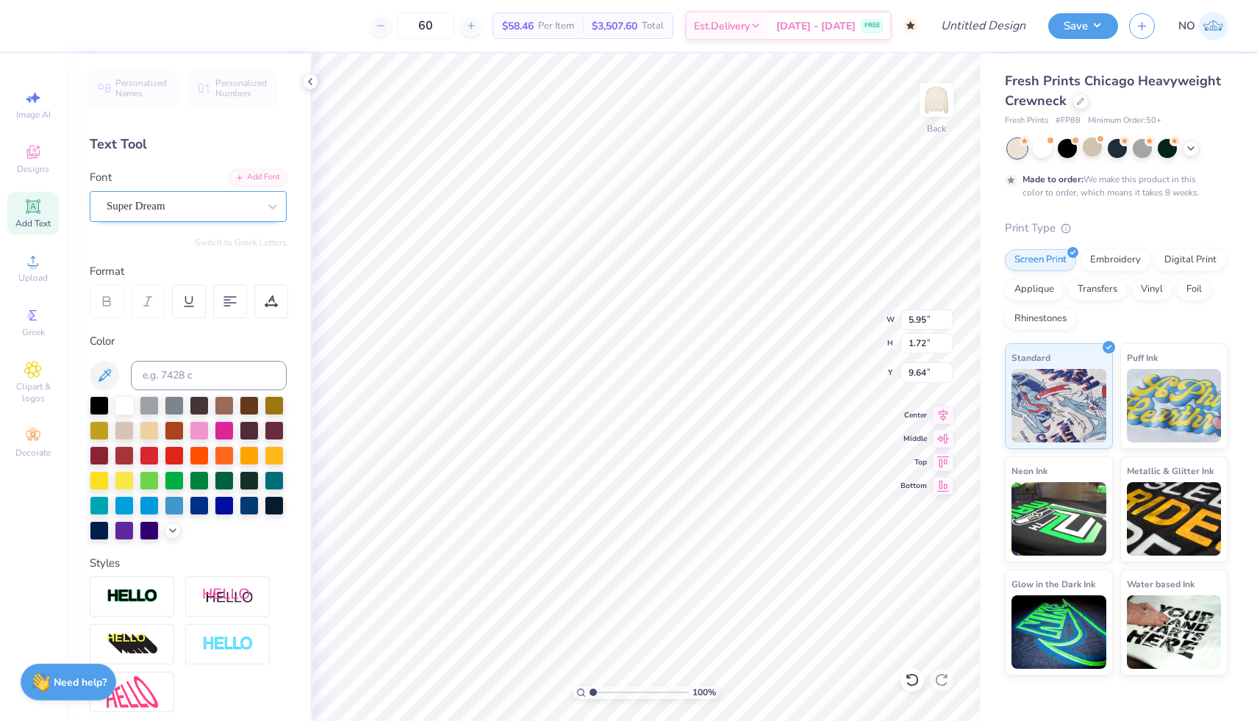
click at [209, 209] on div "Super Dream" at bounding box center [182, 206] width 154 height 23
click at [32, 254] on icon at bounding box center [33, 261] width 18 height 18
